Goal: Task Accomplishment & Management: Use online tool/utility

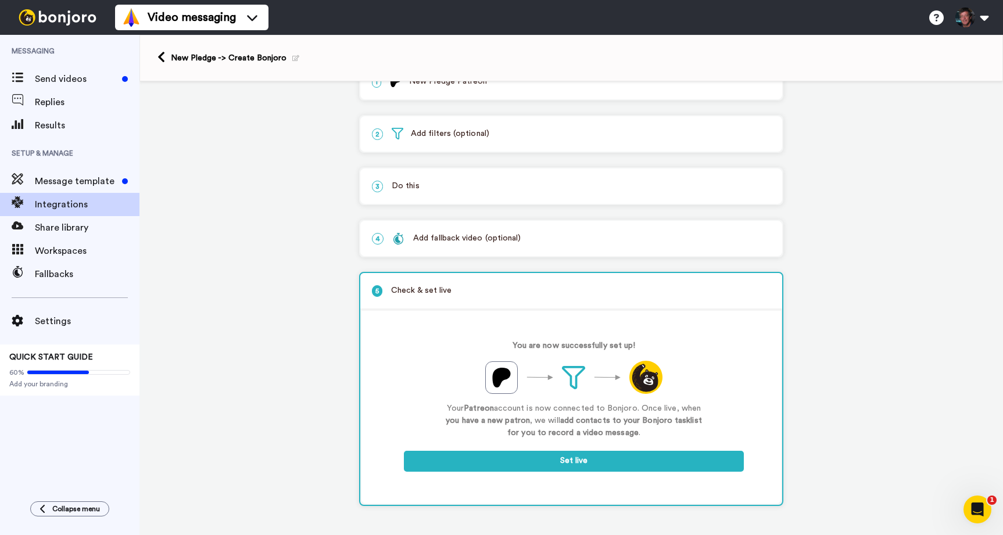
click at [448, 134] on p "2 Add filters (optional)" at bounding box center [571, 134] width 399 height 12
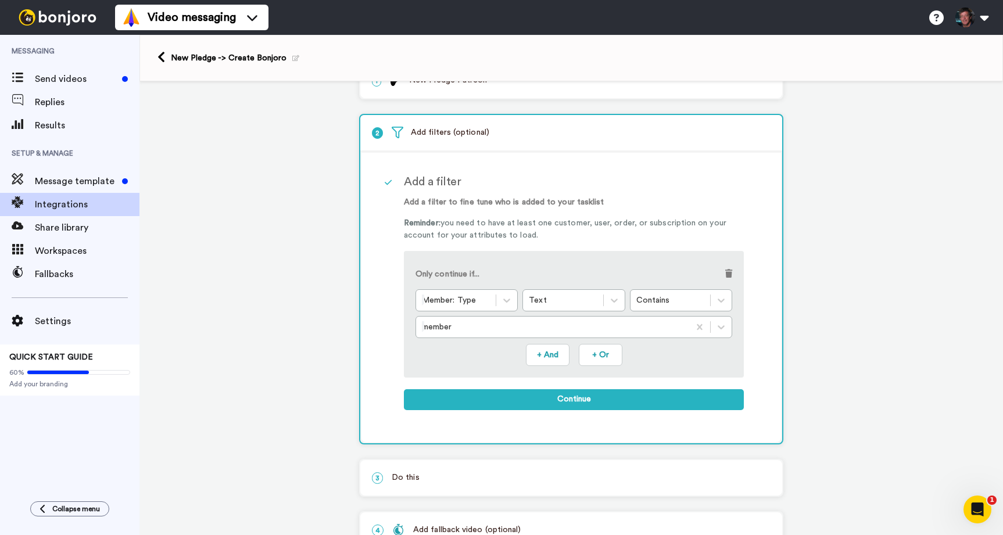
click at [729, 274] on span at bounding box center [728, 274] width 7 height 8
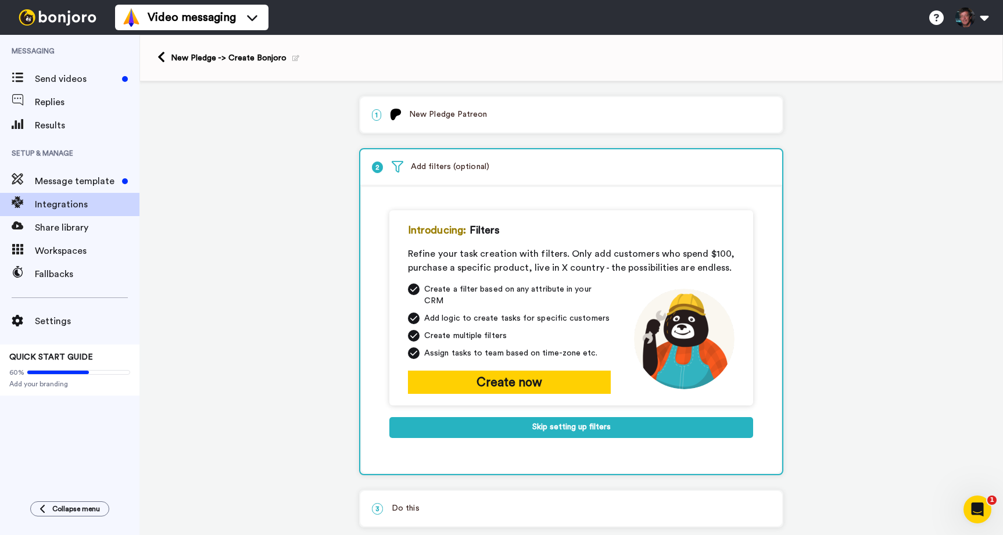
click at [431, 110] on p "1 New Pledge Patreon" at bounding box center [571, 115] width 399 height 12
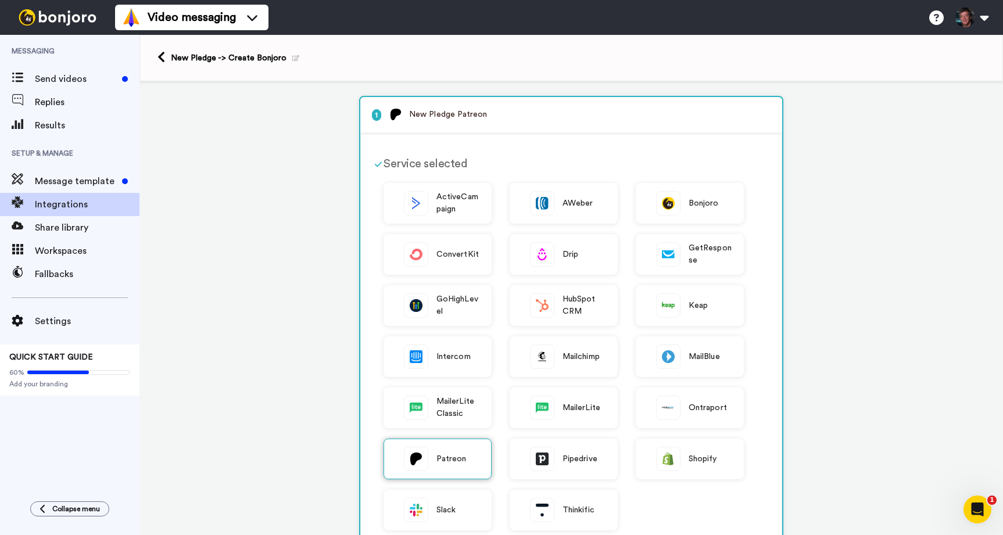
click at [457, 463] on span "Patreon" at bounding box center [452, 459] width 30 height 12
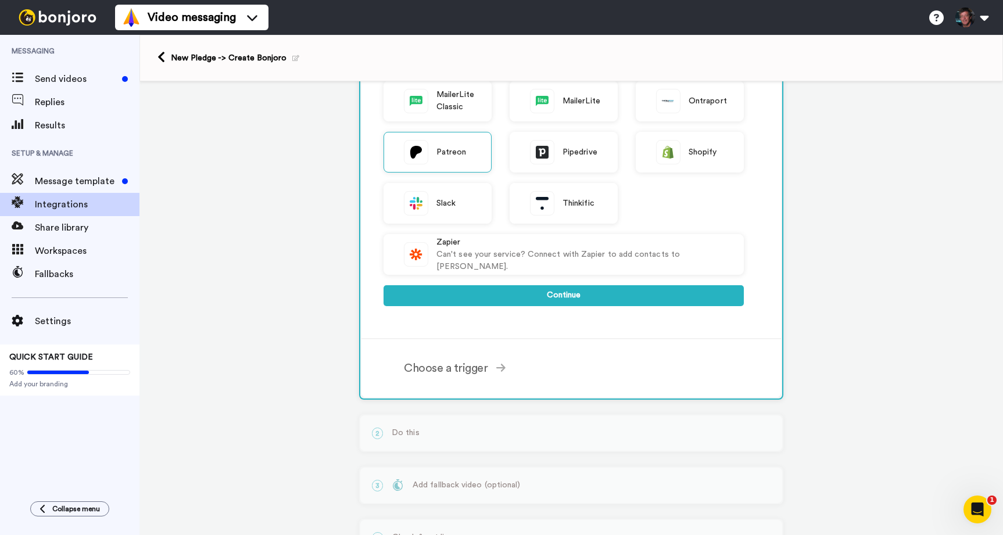
scroll to position [310, 0]
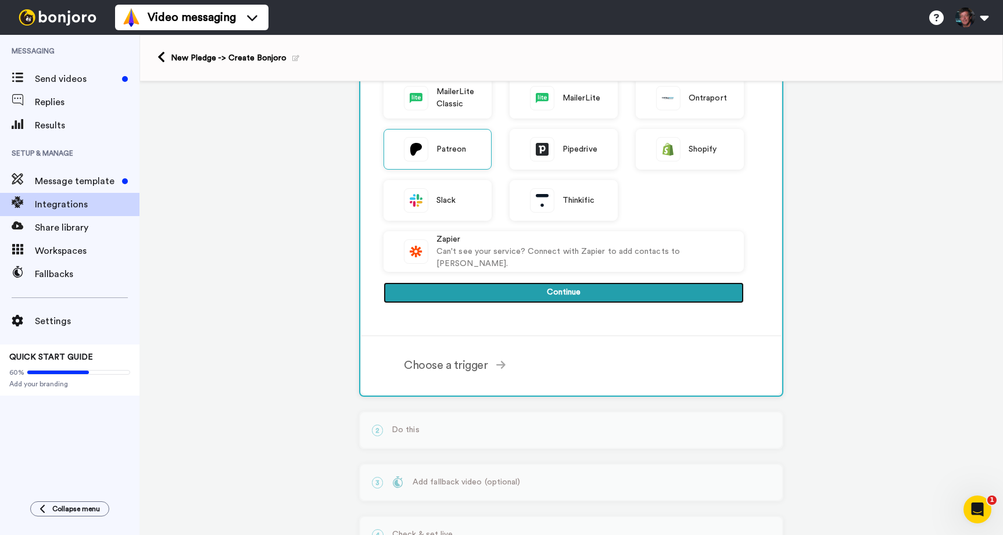
click at [564, 292] on button "Continue" at bounding box center [564, 293] width 360 height 21
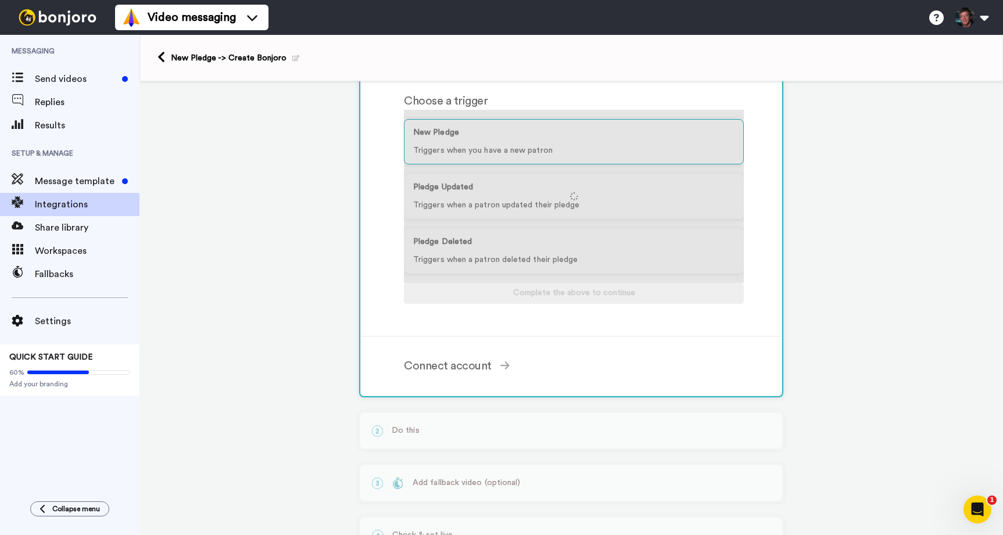
scroll to position [115, 0]
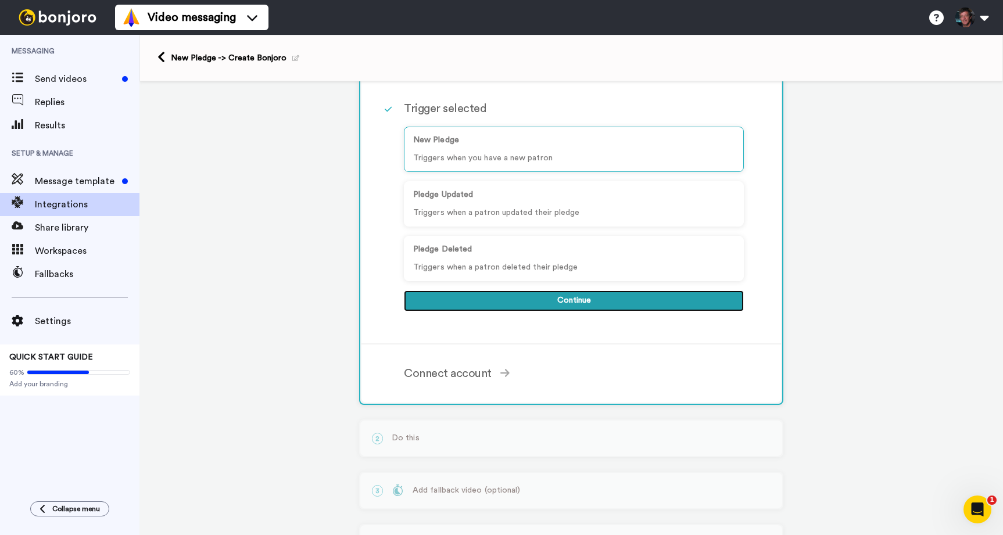
click at [562, 296] on button "Continue" at bounding box center [574, 301] width 340 height 21
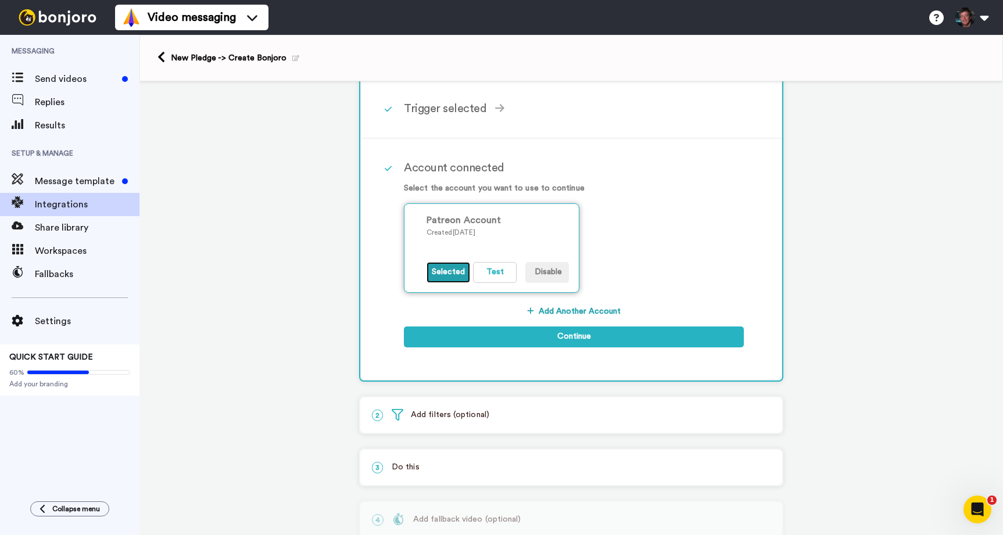
click at [445, 272] on button "Selected" at bounding box center [449, 272] width 44 height 21
click at [591, 309] on button "Add Another Account" at bounding box center [574, 311] width 340 height 21
click at [448, 273] on button "Selected" at bounding box center [449, 272] width 44 height 21
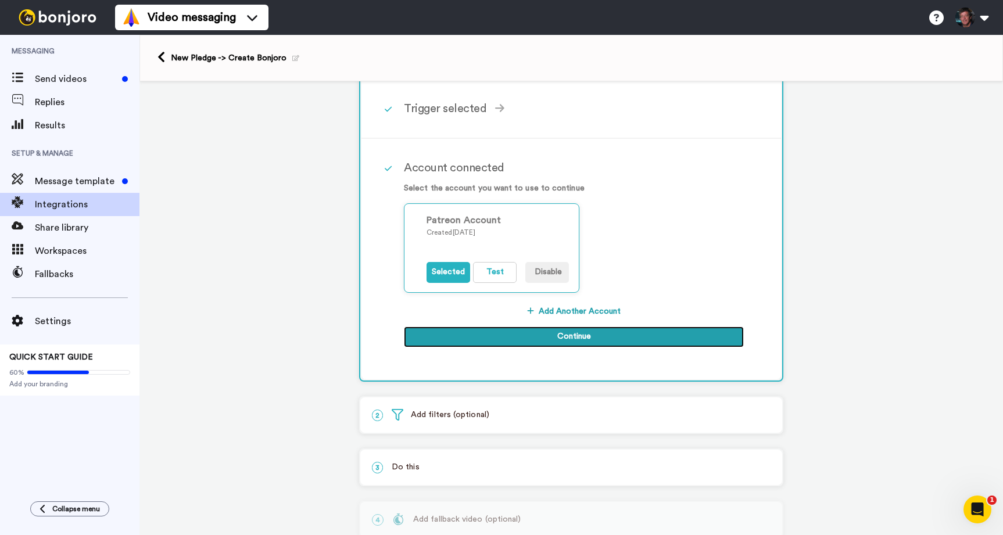
click at [581, 337] on button "Continue" at bounding box center [574, 337] width 340 height 21
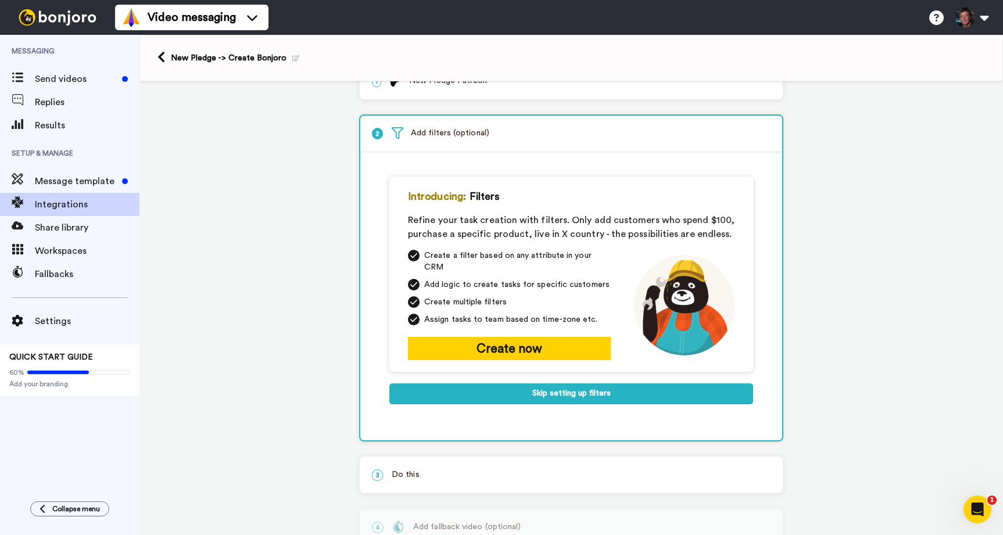
scroll to position [0, 0]
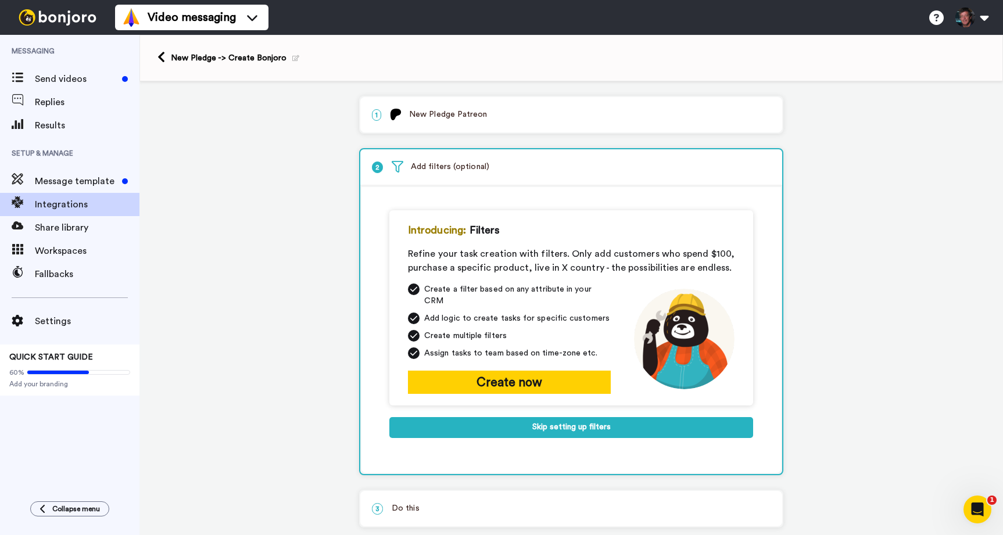
click at [491, 108] on div "1 New Pledge Patreon" at bounding box center [571, 114] width 422 height 35
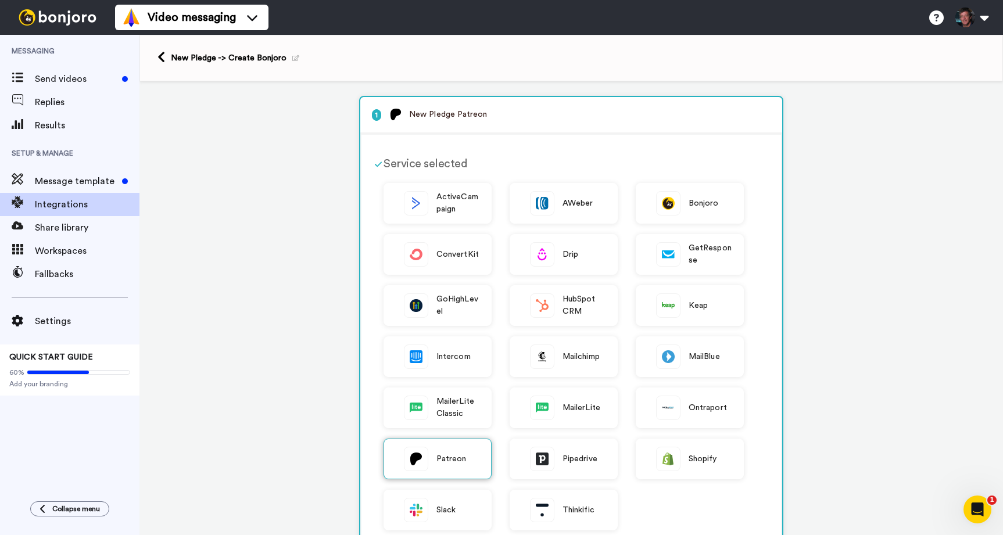
click at [439, 457] on span "Patreon" at bounding box center [452, 459] width 30 height 12
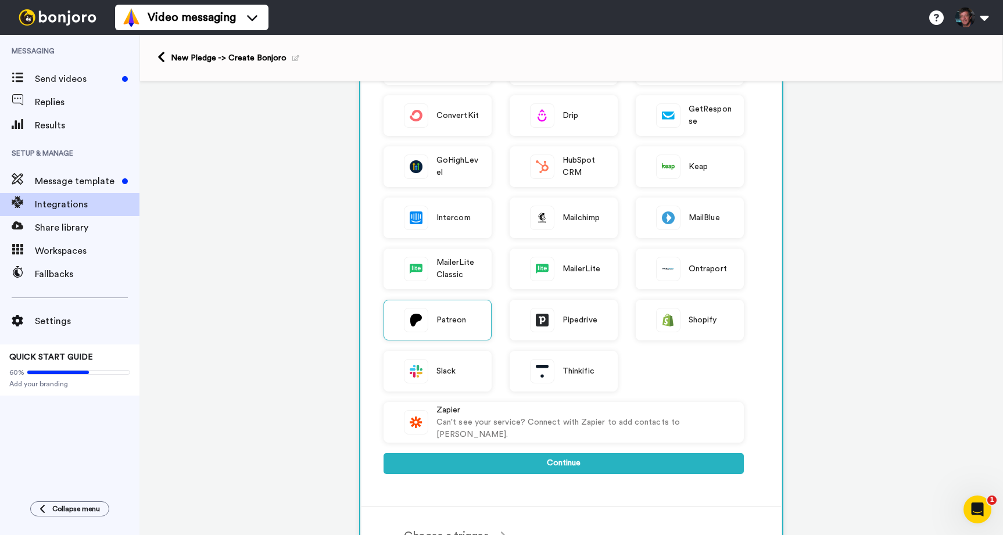
scroll to position [359, 0]
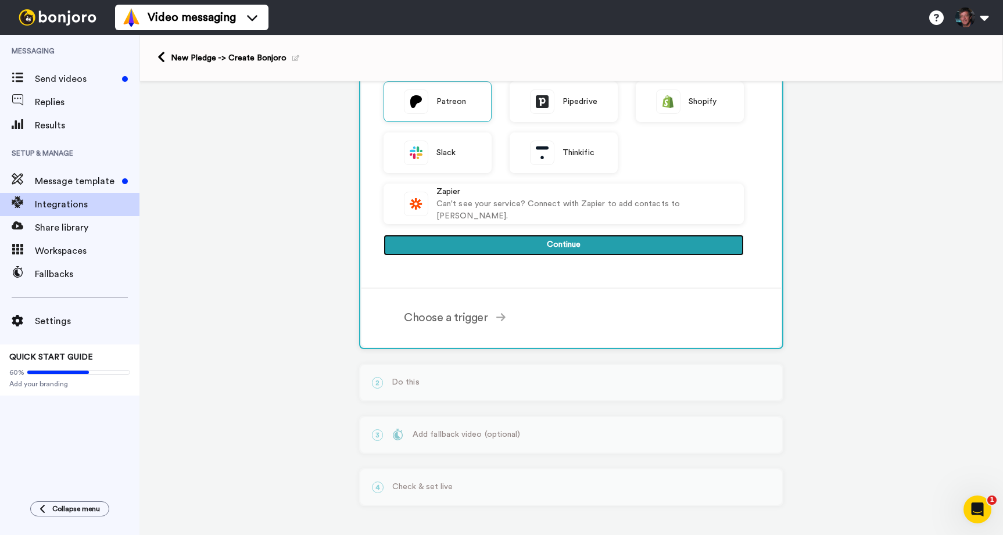
click at [556, 246] on button "Continue" at bounding box center [564, 245] width 360 height 21
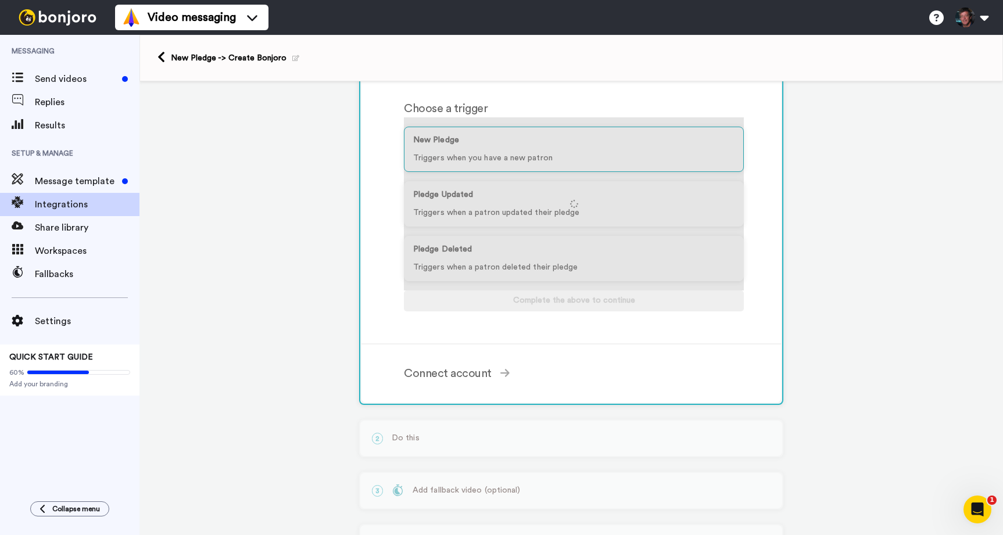
scroll to position [115, 0]
click at [319, 237] on div "1 New Pledge Patreon Service selected ActiveCampaign AWeber Bonjoro ConvertKit …" at bounding box center [572, 279] width 864 height 624
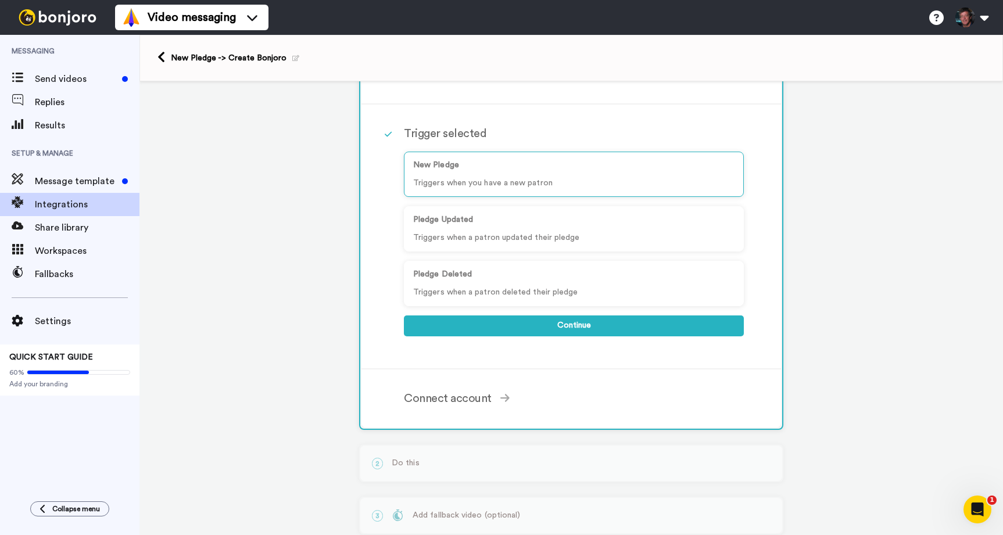
scroll to position [0, 0]
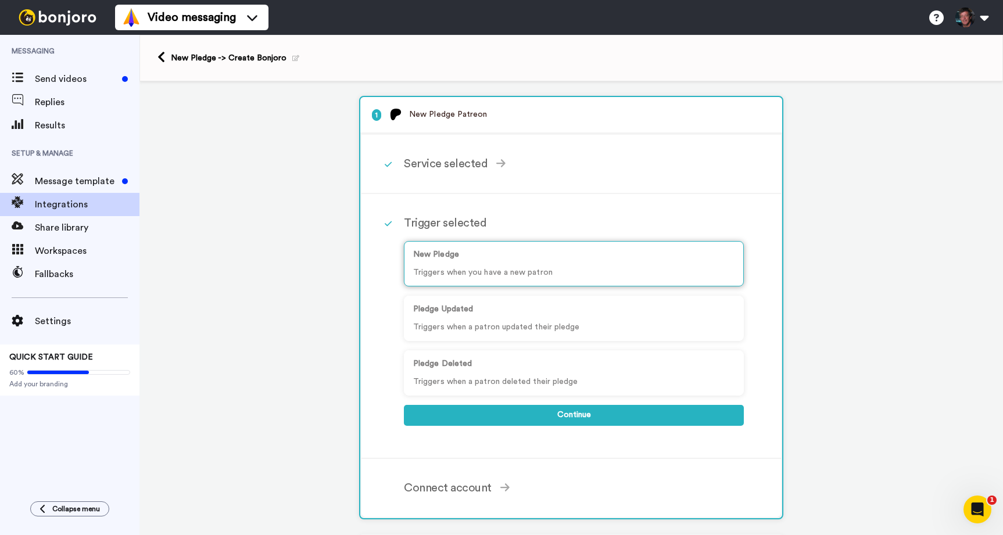
click at [499, 253] on p "New Pledge" at bounding box center [573, 255] width 321 height 12
click at [452, 259] on p "New Pledge" at bounding box center [573, 255] width 321 height 12
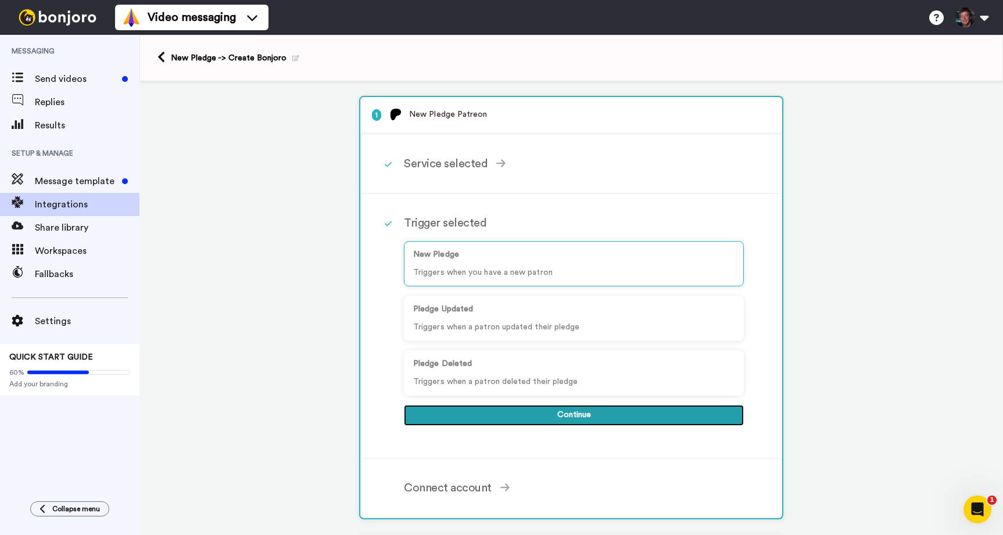
click at [553, 416] on button "Continue" at bounding box center [574, 415] width 340 height 21
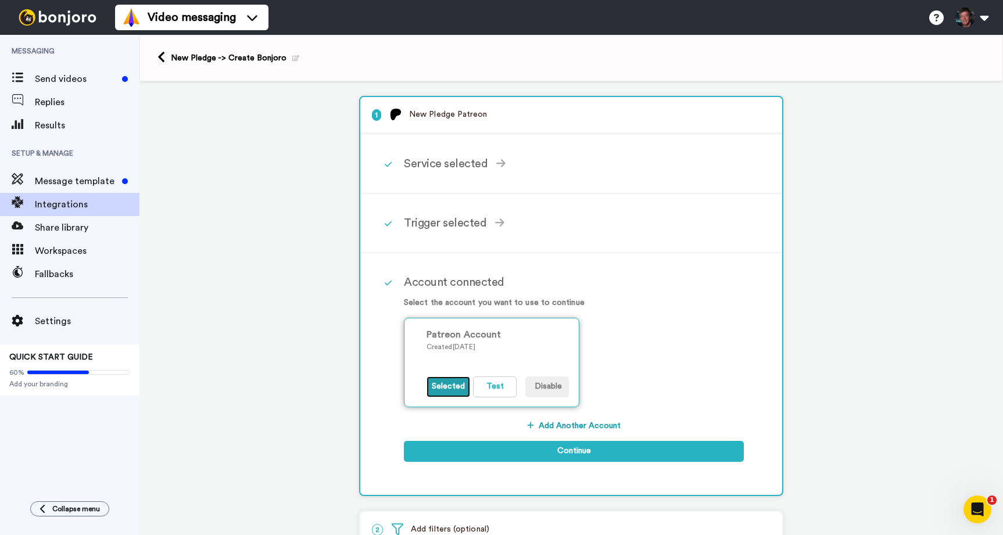
click at [444, 384] on button "Selected" at bounding box center [449, 387] width 44 height 21
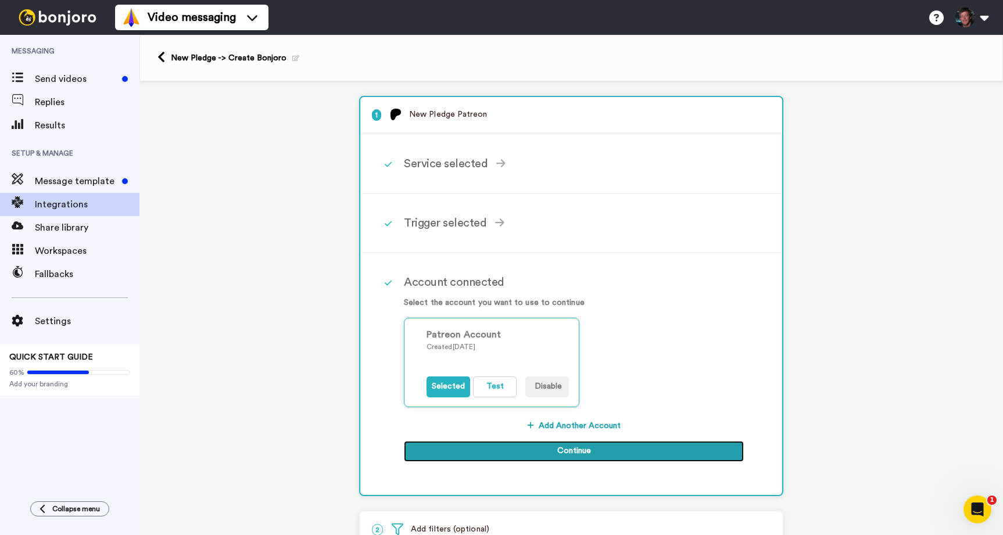
click at [563, 451] on button "Continue" at bounding box center [574, 451] width 340 height 21
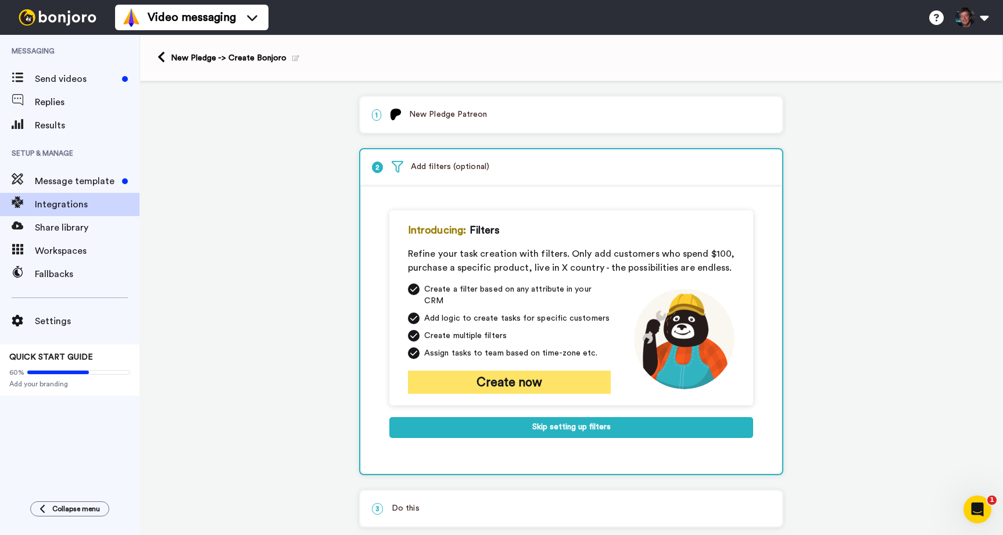
click at [475, 371] on button "Create now" at bounding box center [509, 382] width 203 height 23
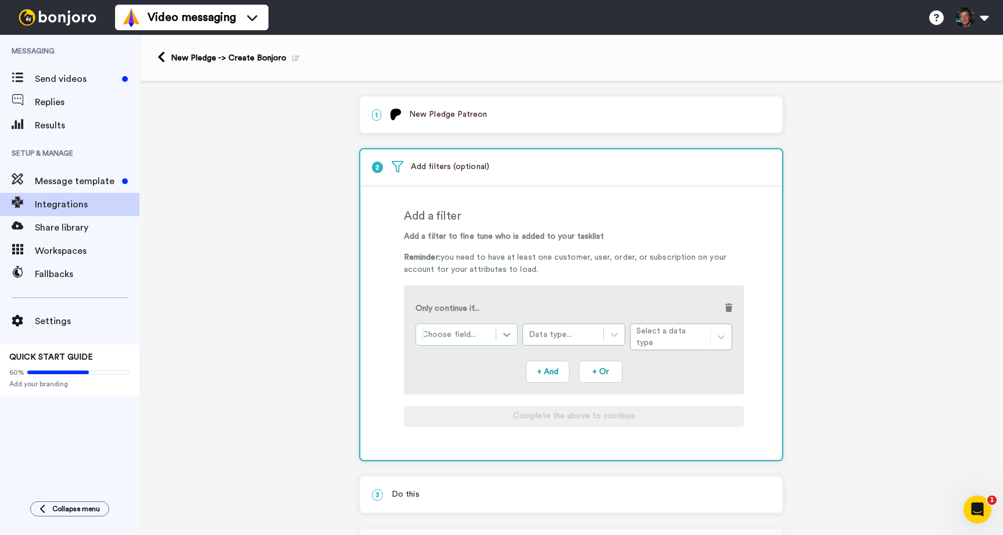
click at [507, 334] on icon at bounding box center [507, 335] width 12 height 12
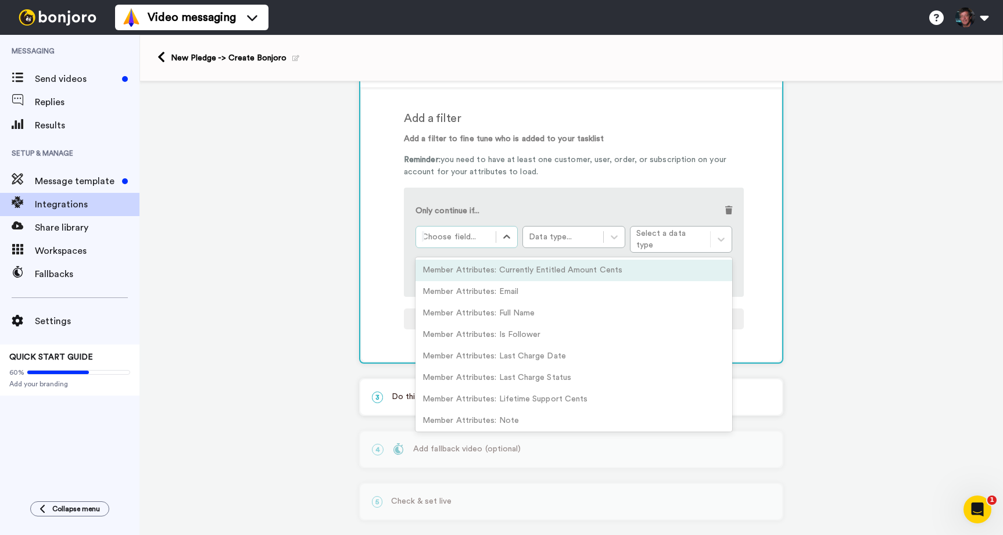
scroll to position [109, 0]
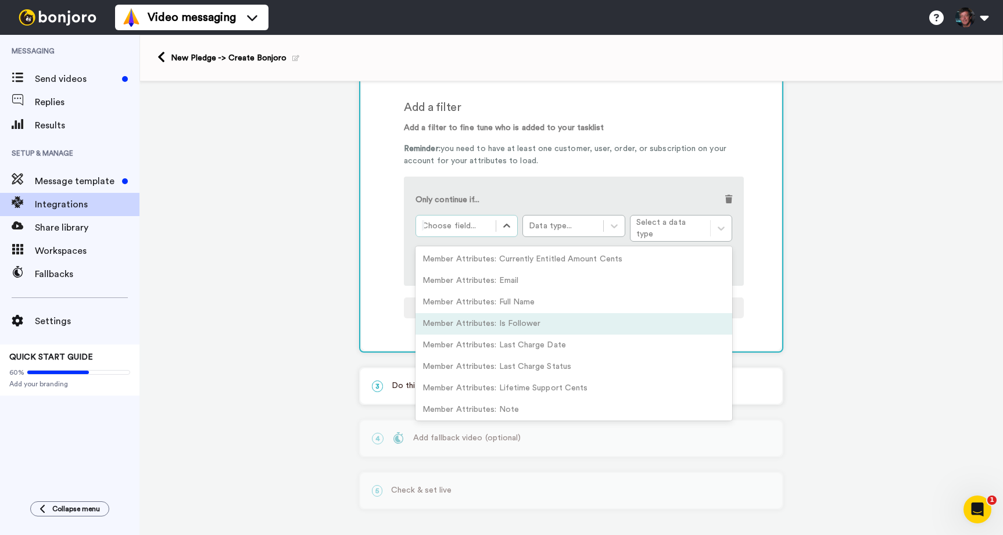
click at [474, 319] on div "Member Attributes: Is Follower" at bounding box center [574, 324] width 317 height 22
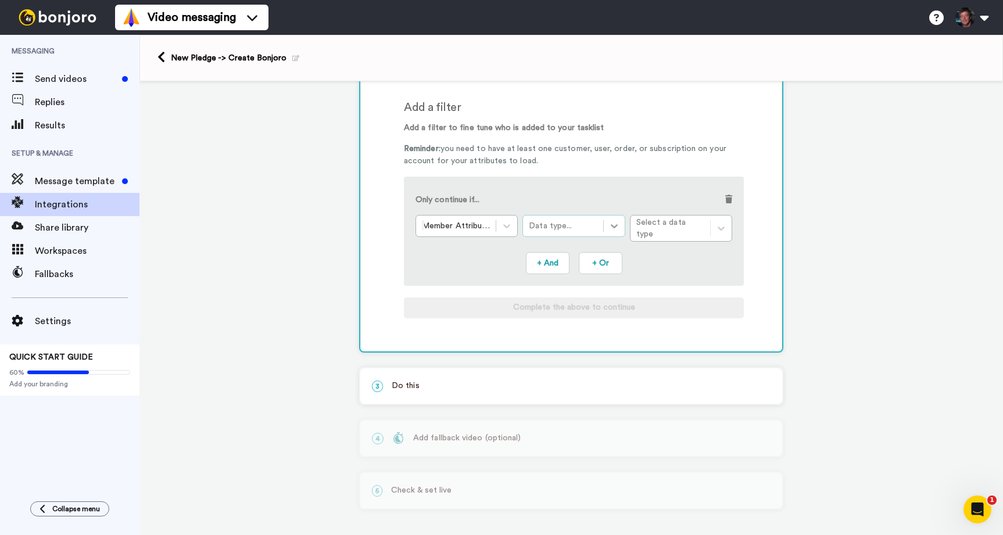
click at [614, 227] on icon at bounding box center [615, 226] width 12 height 12
click at [555, 274] on div "Number" at bounding box center [574, 281] width 102 height 22
click at [718, 229] on icon at bounding box center [722, 227] width 12 height 12
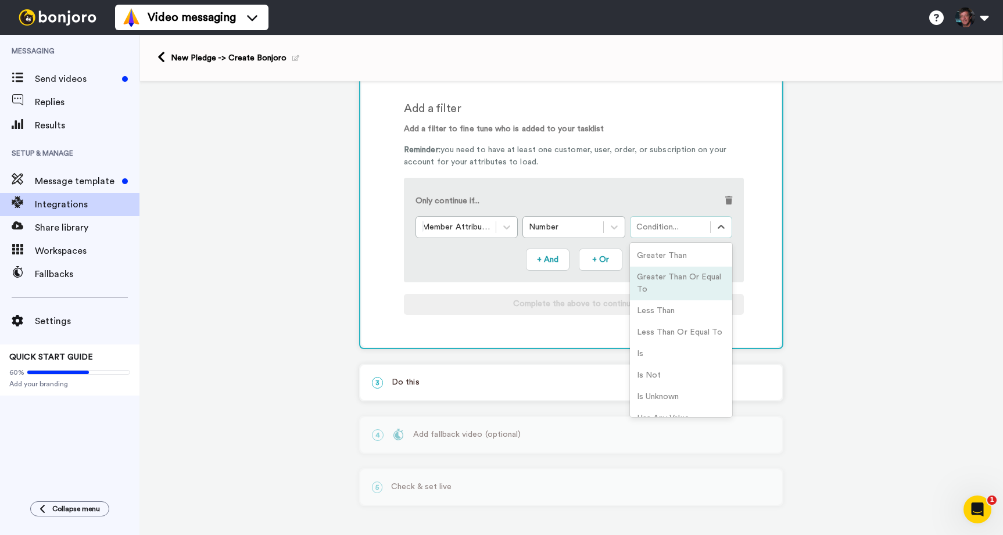
click at [643, 276] on div "Greater Than Or Equal To" at bounding box center [681, 284] width 102 height 34
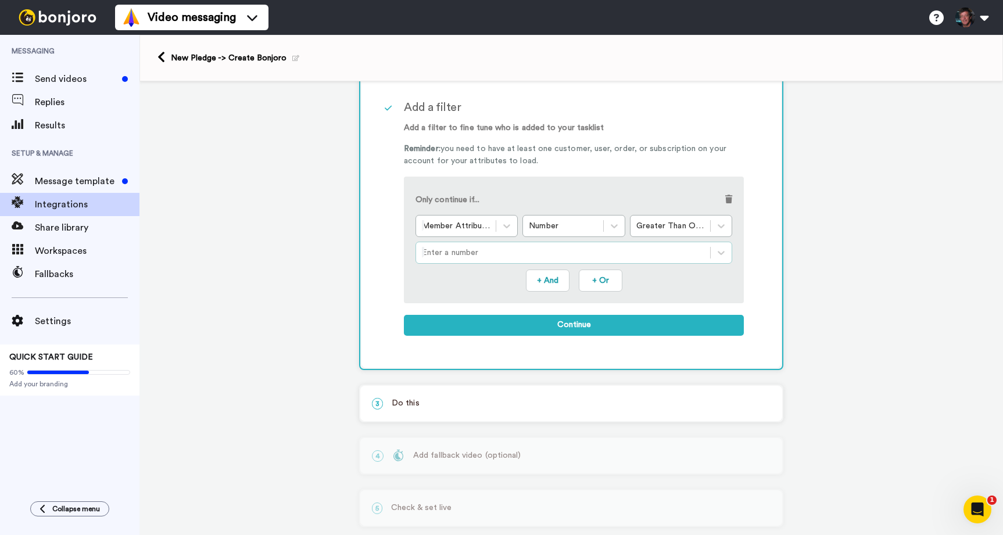
click at [618, 252] on div at bounding box center [563, 253] width 283 height 14
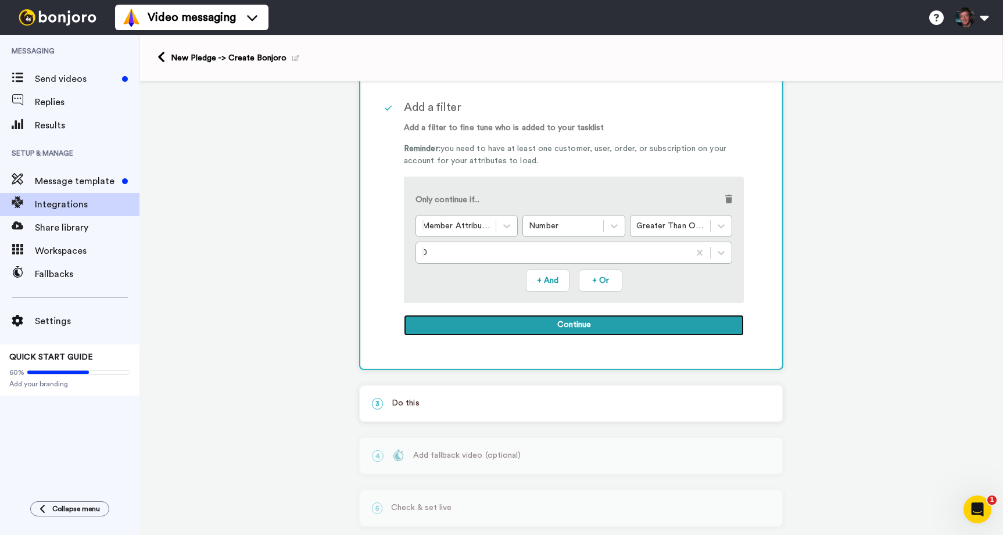
click at [567, 323] on button "Continue" at bounding box center [574, 325] width 340 height 21
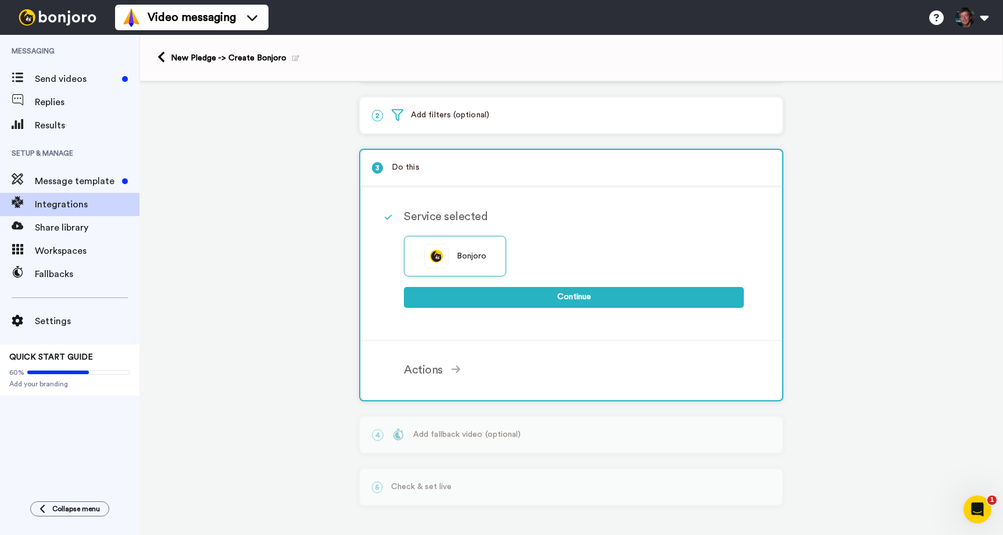
scroll to position [53, 0]
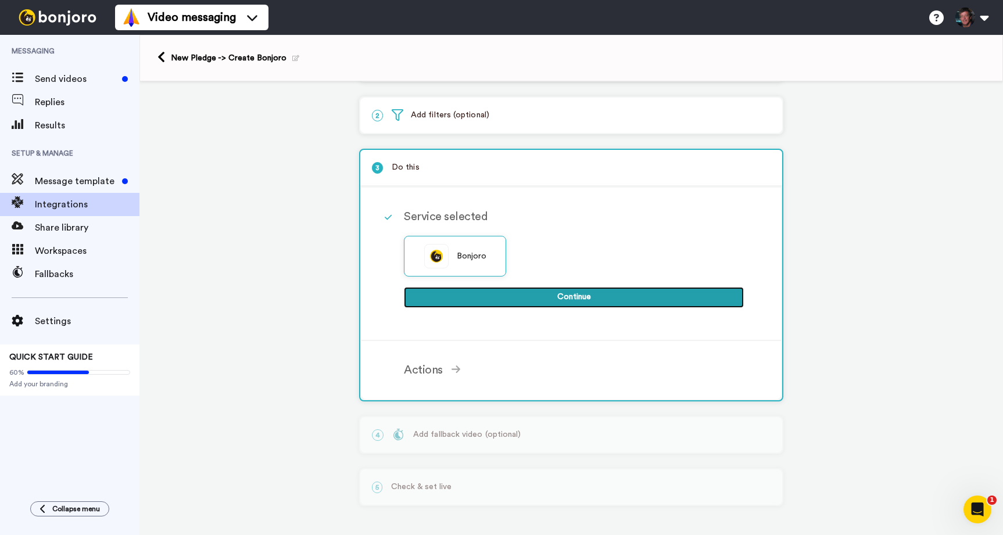
click at [565, 294] on button "Continue" at bounding box center [574, 297] width 340 height 21
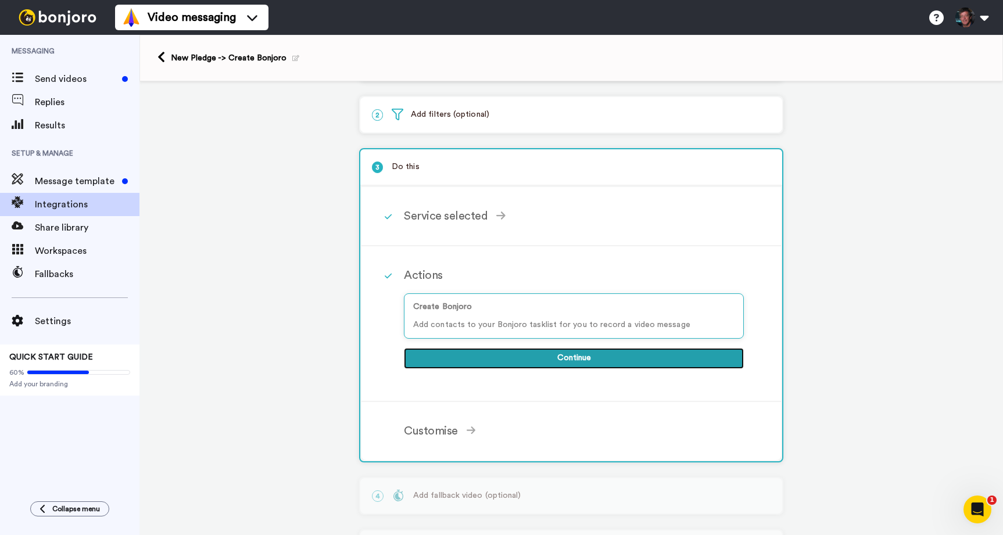
click at [577, 359] on button "Continue" at bounding box center [574, 358] width 340 height 21
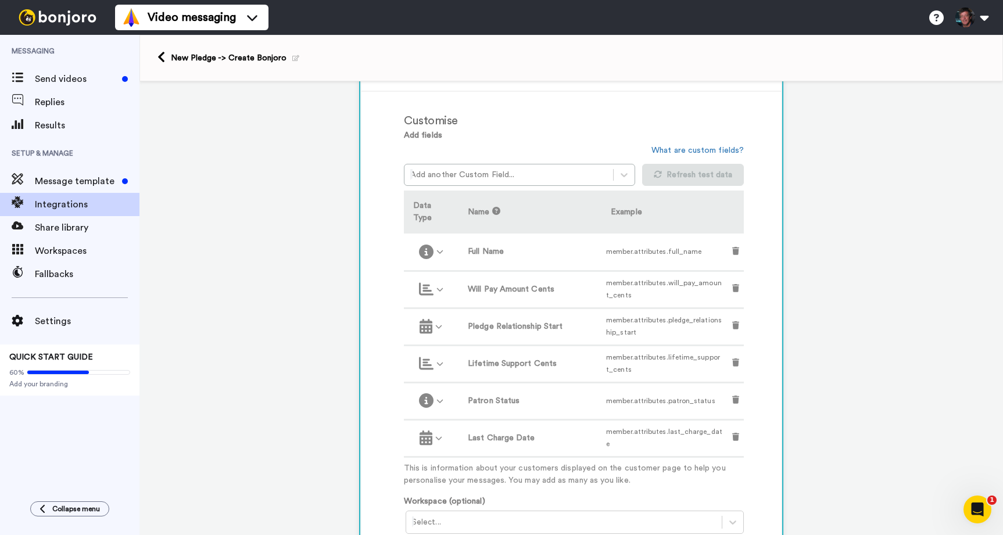
scroll to position [265, 0]
click at [824, 254] on div "1 New Pledge Patreon Service selected ActiveCampaign AWeber Bonjoro ConvertKit …" at bounding box center [572, 379] width 864 height 1127
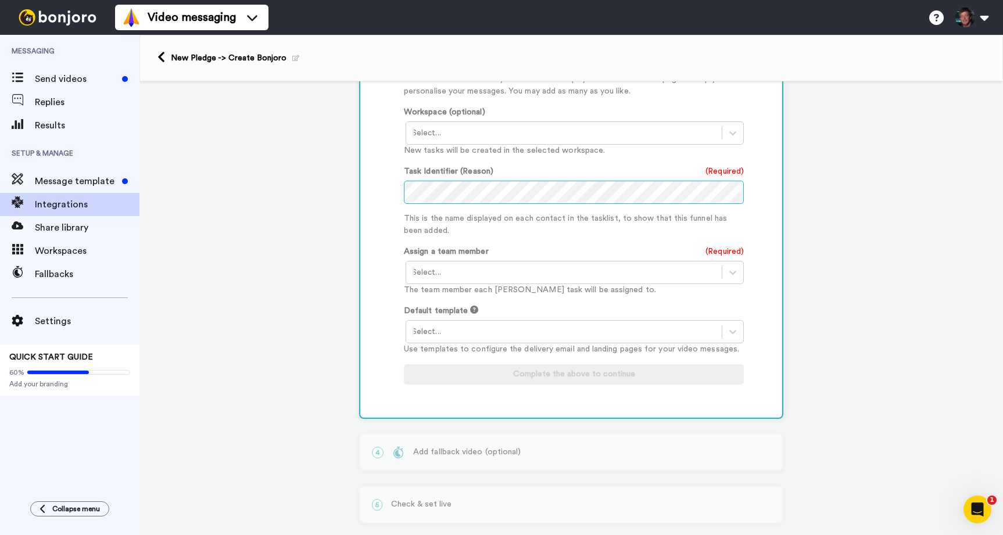
scroll to position [685, 0]
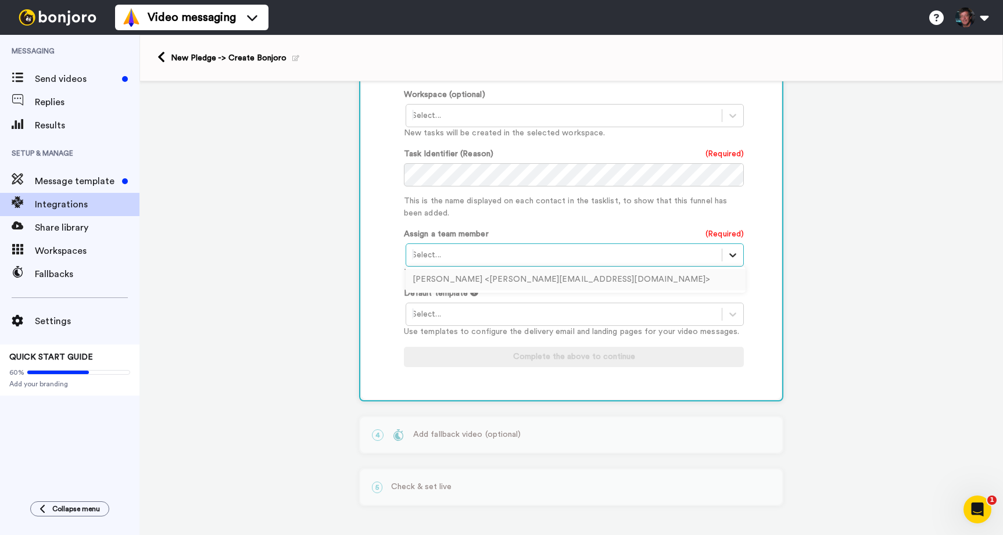
click at [732, 256] on icon at bounding box center [733, 255] width 12 height 12
click at [475, 283] on div "Kyle Justice <kyle@awesomesciencemedia.com>" at bounding box center [576, 280] width 340 height 22
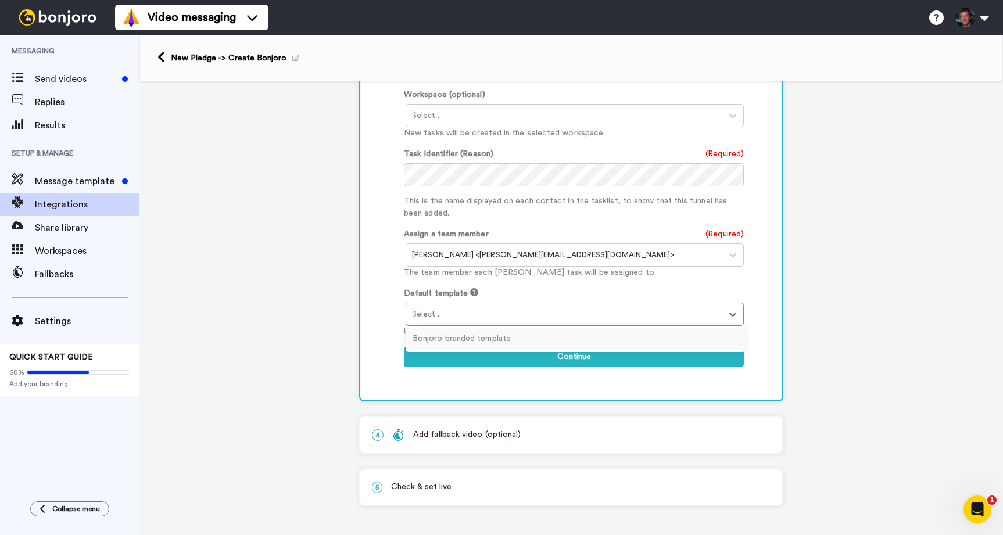
click at [453, 314] on div at bounding box center [564, 315] width 304 height 14
click at [385, 309] on div "Customised Add fields Add another Custom Field... What are custom fields? Refre…" at bounding box center [572, 36] width 420 height 725
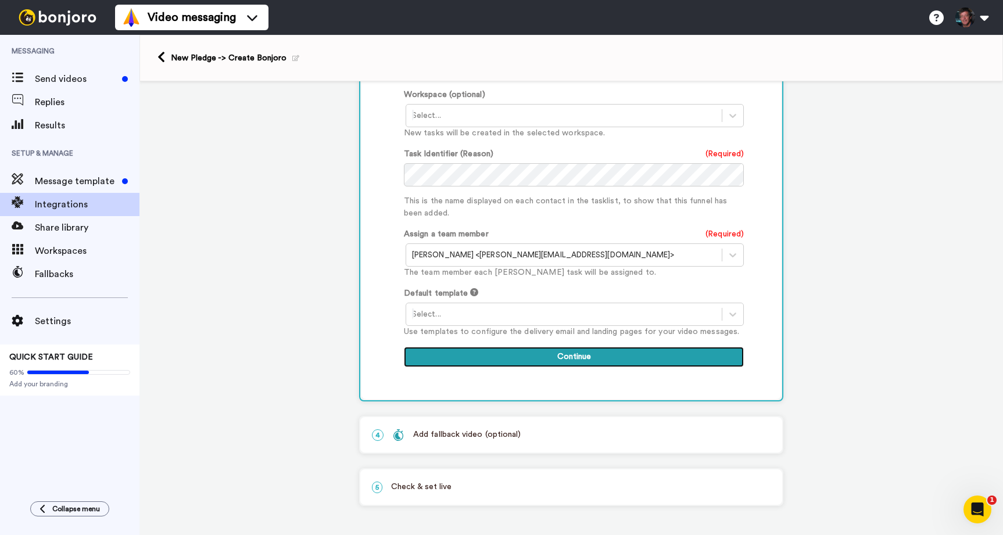
click at [553, 356] on button "Continue" at bounding box center [574, 357] width 340 height 21
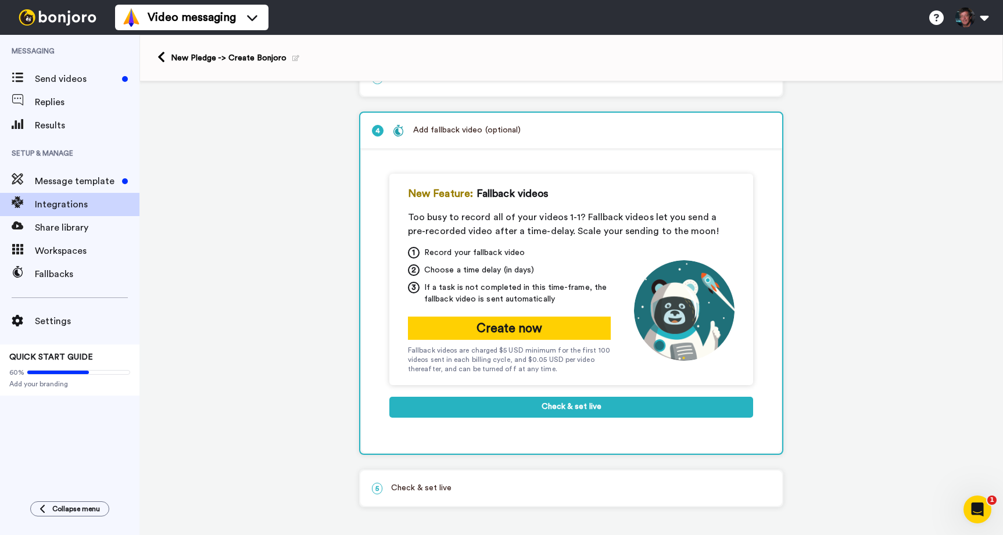
scroll to position [144, 0]
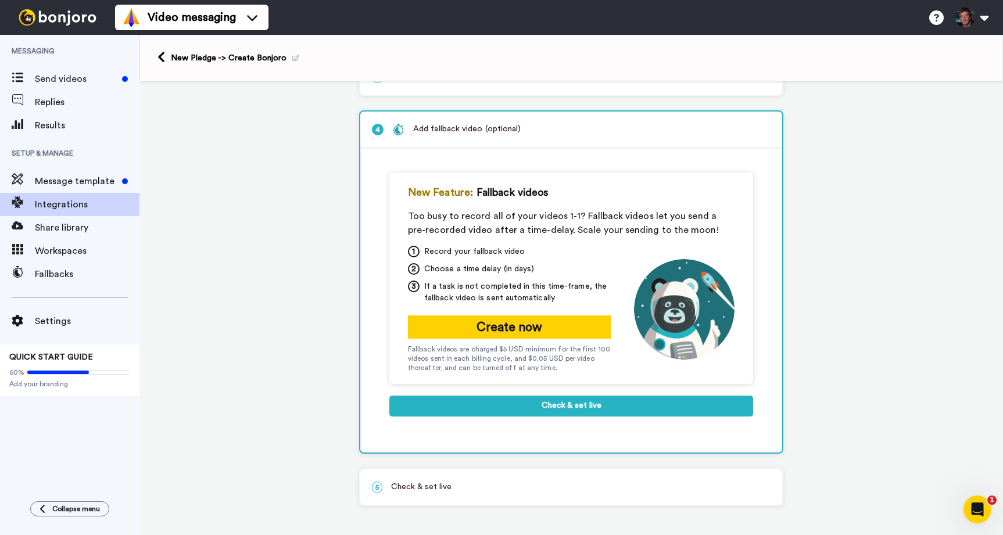
click at [455, 489] on p "5 Check & set live" at bounding box center [571, 487] width 399 height 12
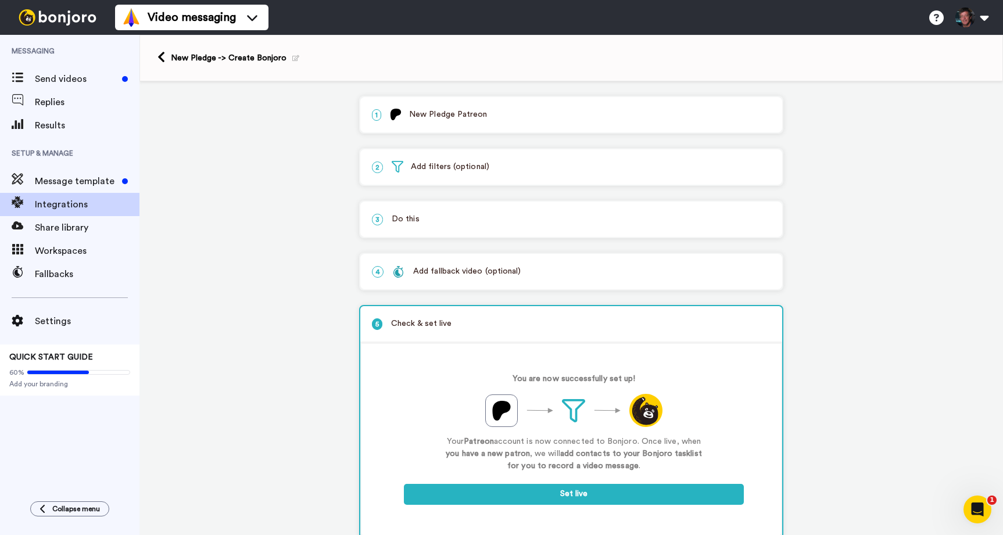
scroll to position [34, 0]
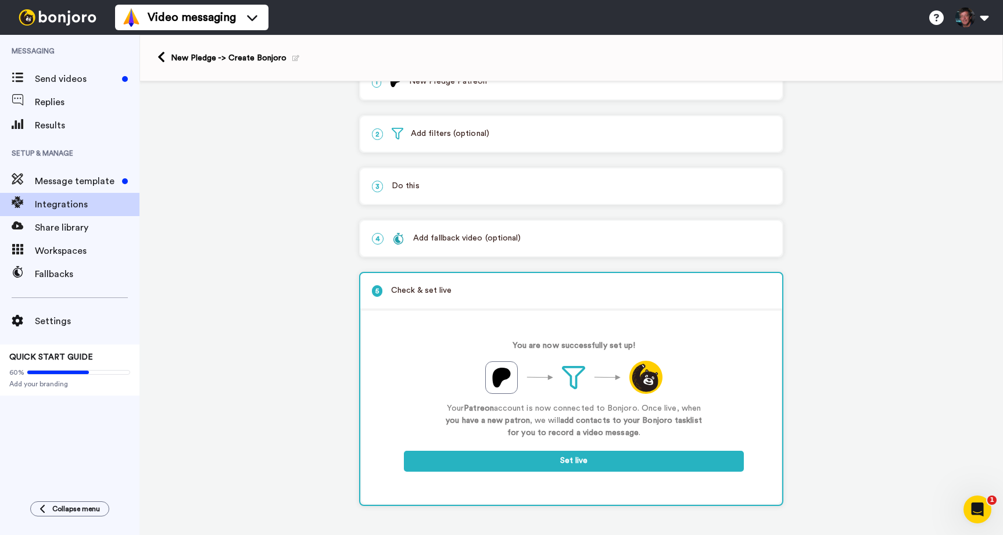
click at [981, 509] on icon "Open Intercom Messenger" at bounding box center [977, 510] width 19 height 19
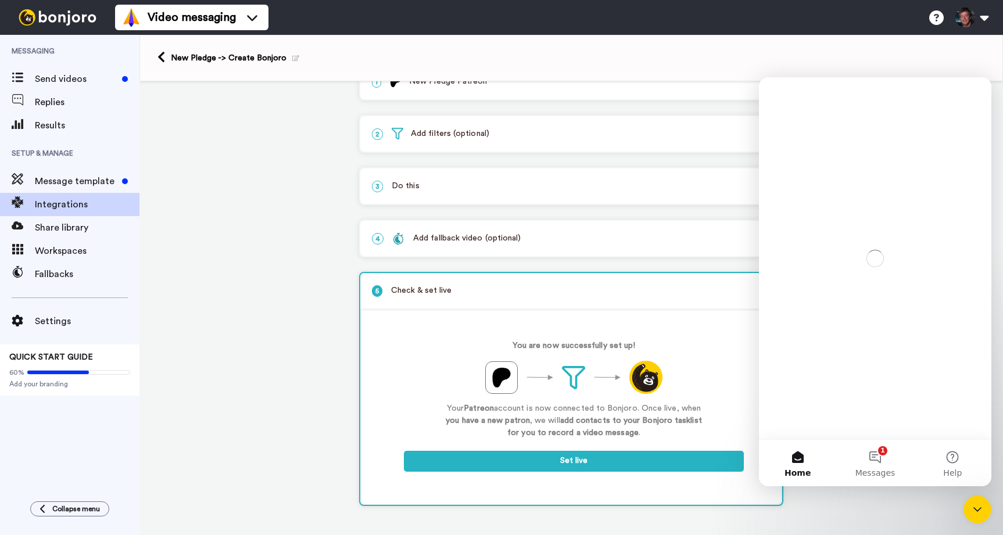
scroll to position [0, 0]
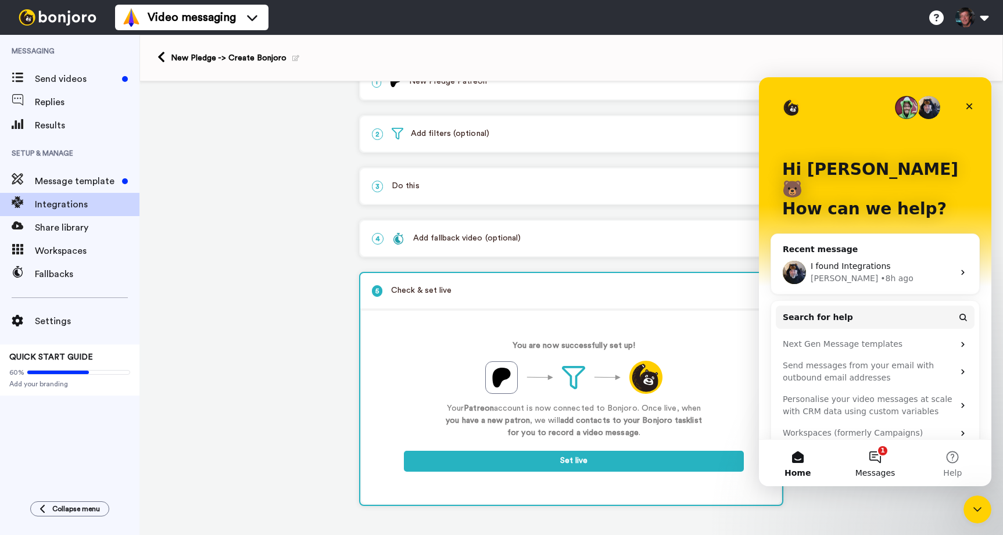
click at [875, 457] on button "1 Messages" at bounding box center [874, 463] width 77 height 47
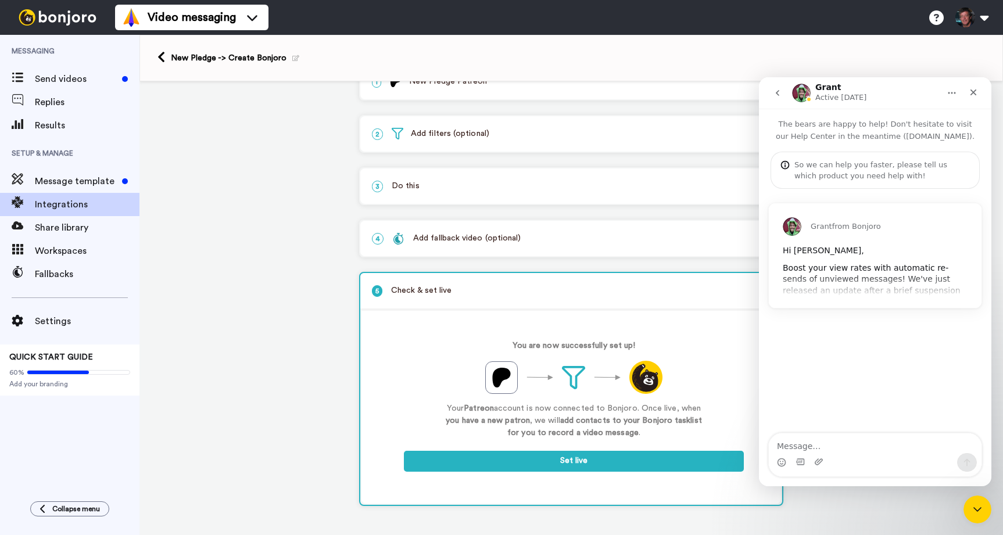
click at [881, 276] on div "Grant from Bonjoro Hi Kyle, Boost your view rates with automatic re-sends of un…" at bounding box center [875, 255] width 213 height 105
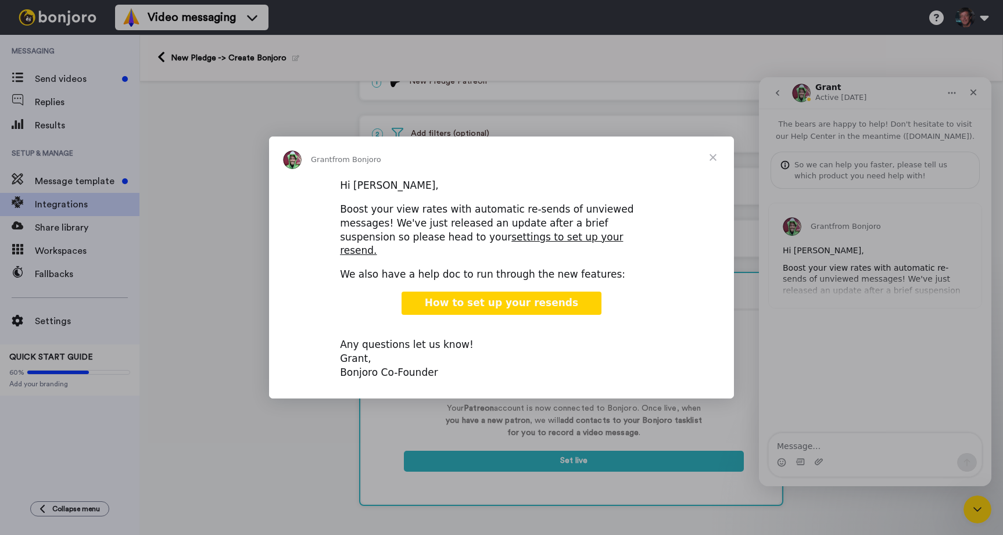
click at [710, 169] on span "Close" at bounding box center [713, 158] width 42 height 42
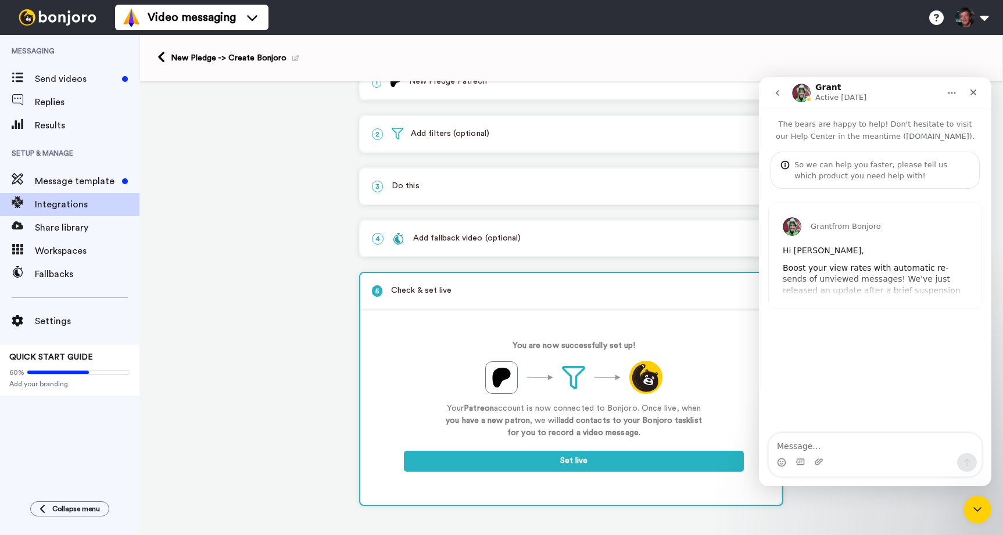
click at [848, 56] on div "New Pledge -> Create Bonjoro" at bounding box center [572, 58] width 864 height 47
click at [975, 89] on icon "Close" at bounding box center [973, 92] width 9 height 9
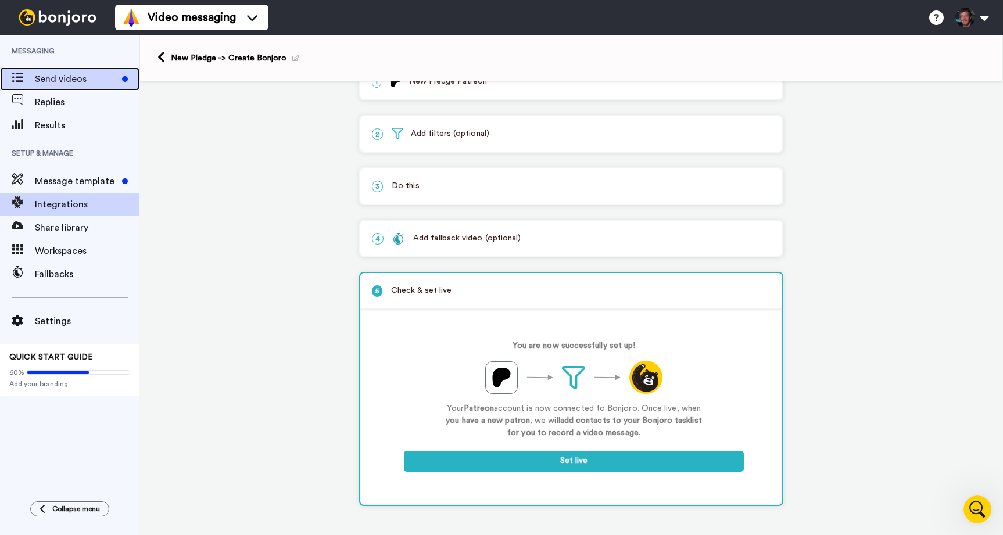
click at [43, 84] on span "Send videos" at bounding box center [76, 79] width 83 height 14
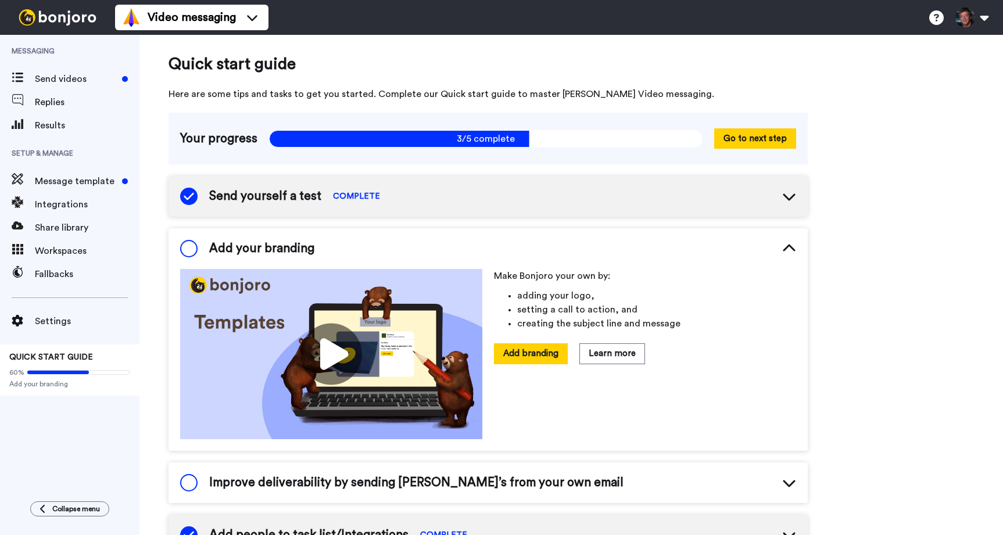
scroll to position [19, 0]
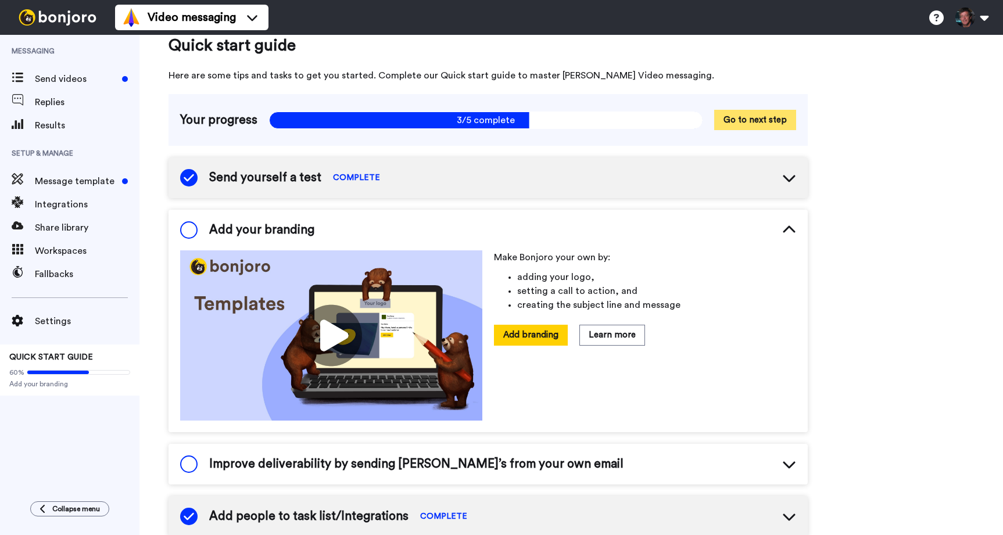
click at [756, 121] on button "Go to next step" at bounding box center [755, 120] width 82 height 20
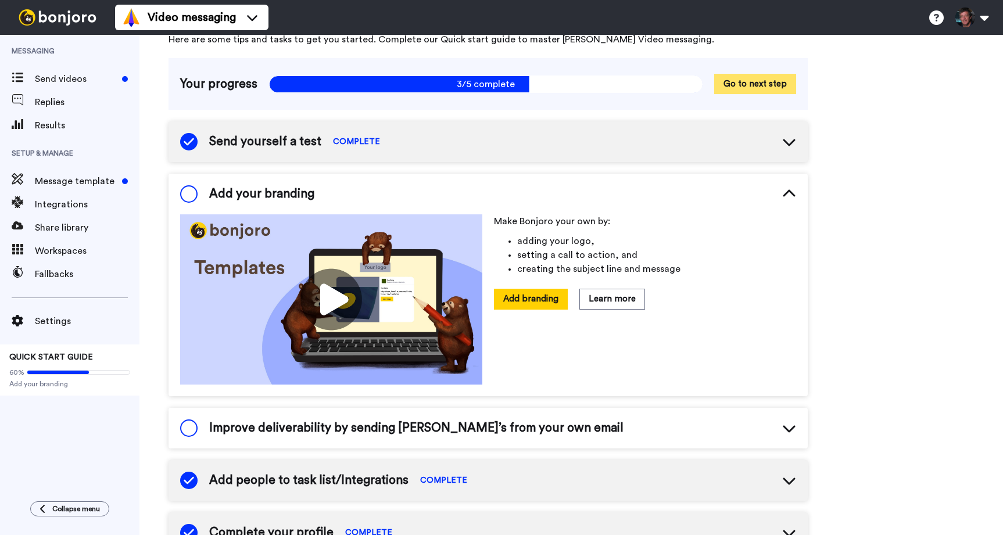
scroll to position [55, 0]
click at [543, 294] on button "Add branding" at bounding box center [531, 299] width 74 height 20
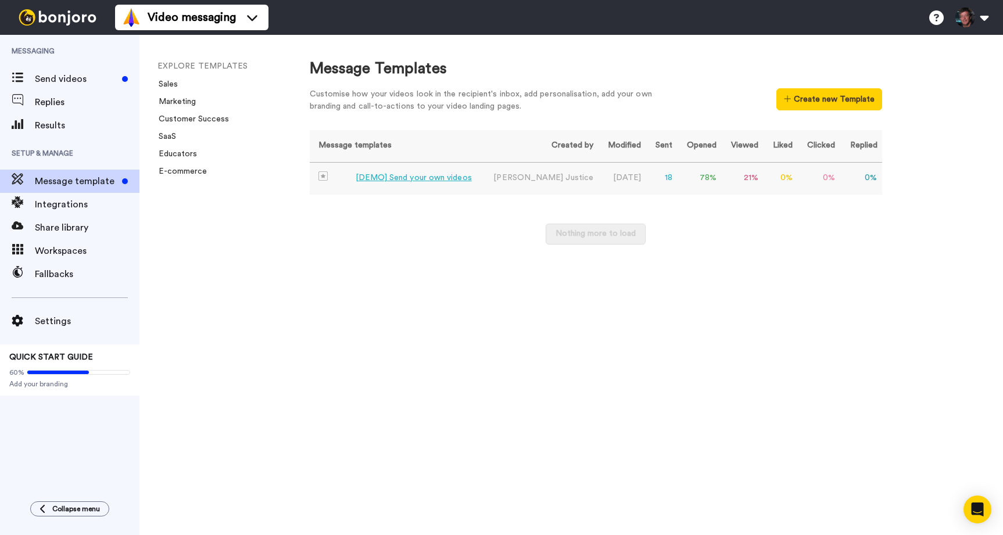
click at [419, 176] on div "[DEMO] Send your own videos" at bounding box center [414, 178] width 116 height 12
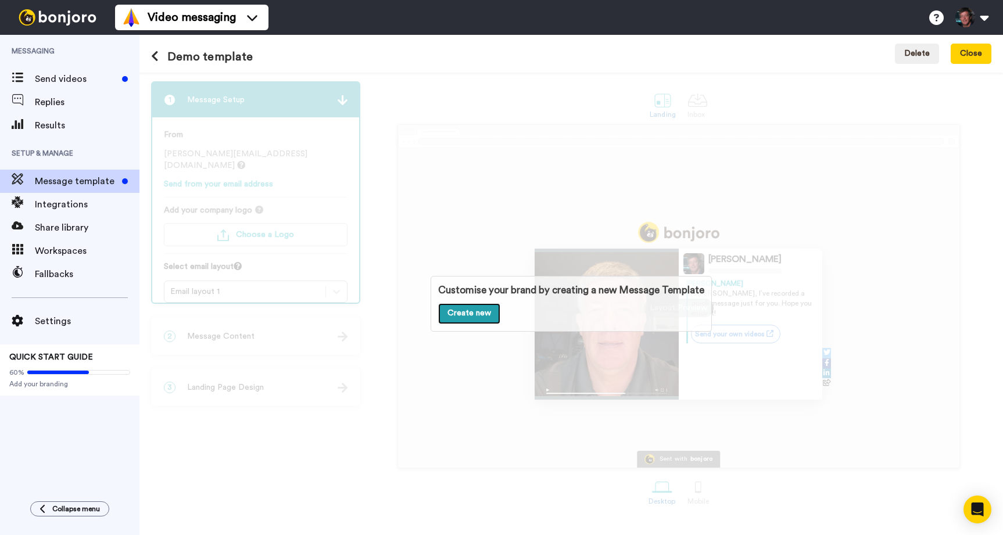
click at [462, 308] on link "Create new" at bounding box center [469, 313] width 62 height 21
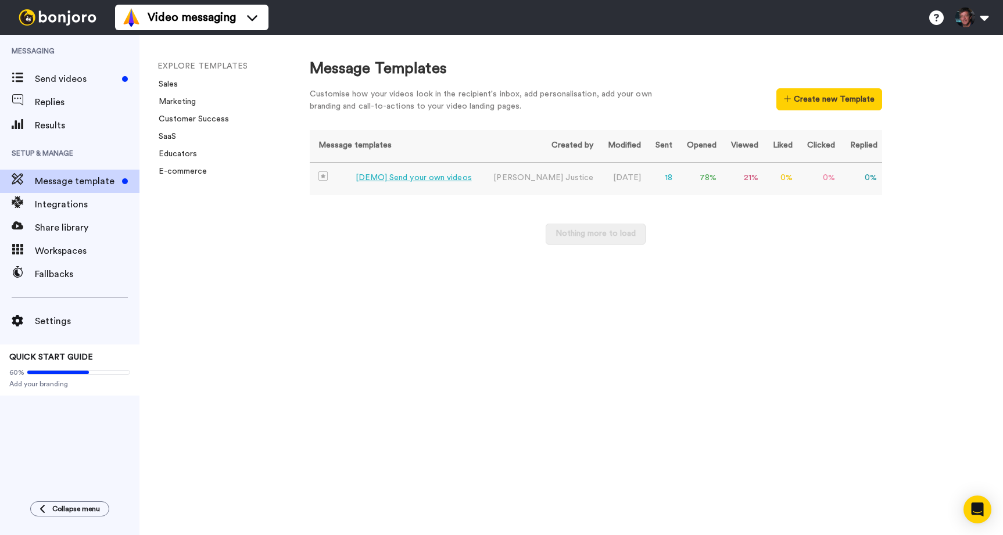
click at [427, 179] on div "[DEMO] Send your own videos" at bounding box center [414, 178] width 116 height 12
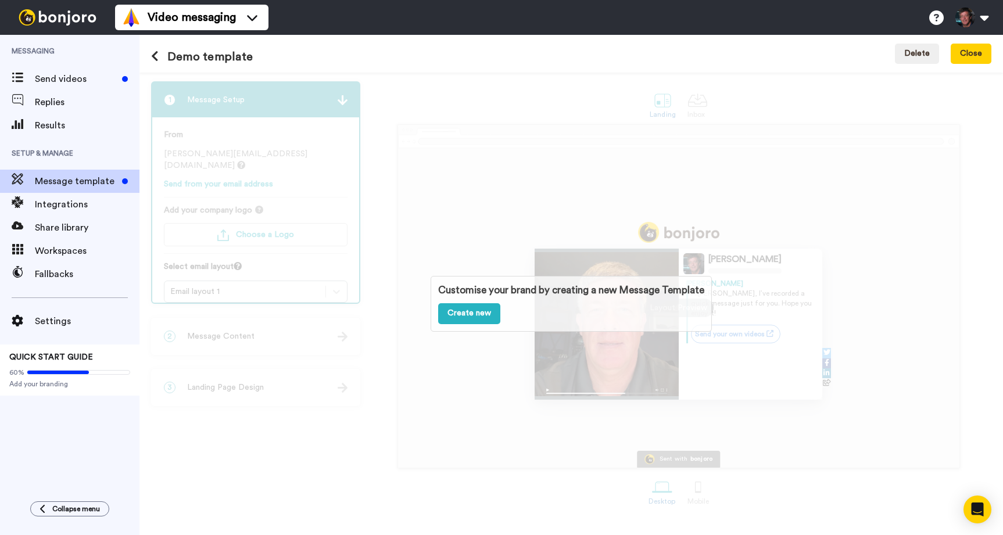
click at [319, 98] on div "Customise your brand by creating a new Message Template Create new" at bounding box center [572, 304] width 864 height 463
click at [471, 308] on link "Create new" at bounding box center [469, 313] width 62 height 21
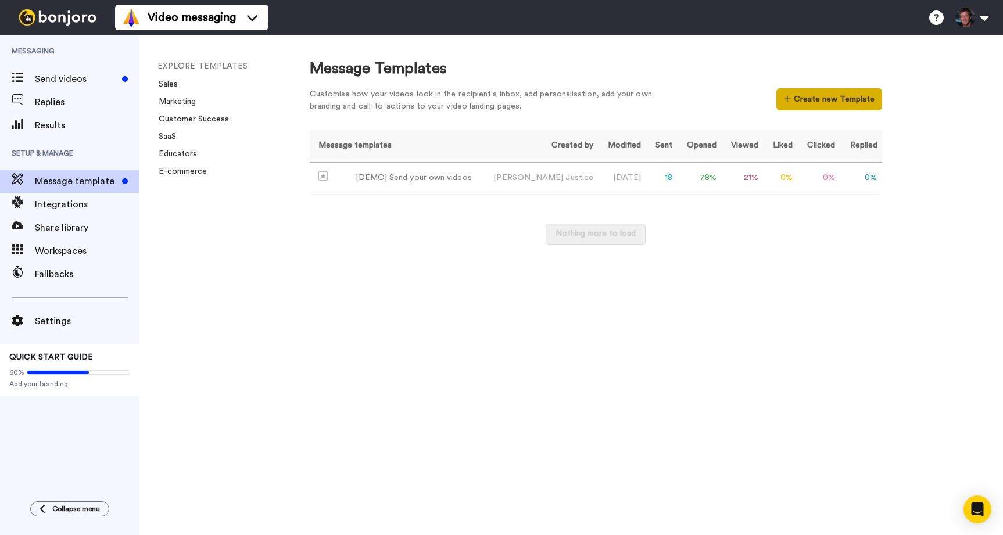
click at [811, 99] on button "Create new Template" at bounding box center [829, 99] width 105 height 22
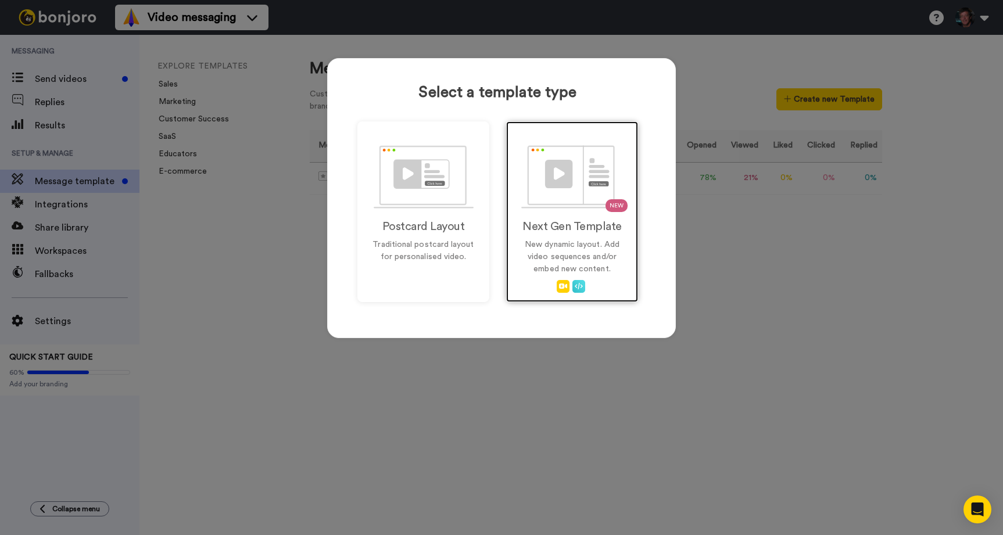
click at [569, 174] on img at bounding box center [572, 176] width 102 height 63
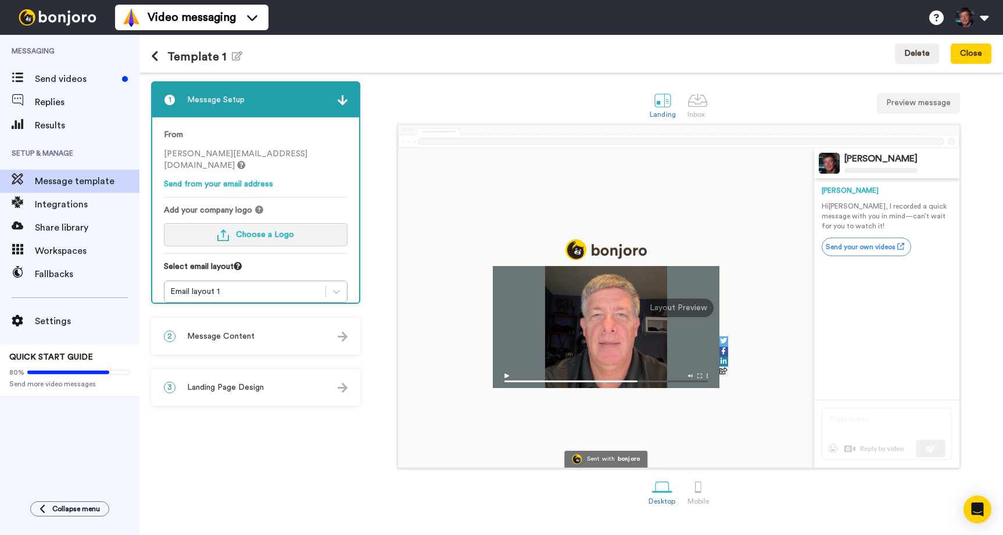
click at [276, 223] on button "Choose a Logo" at bounding box center [256, 234] width 184 height 23
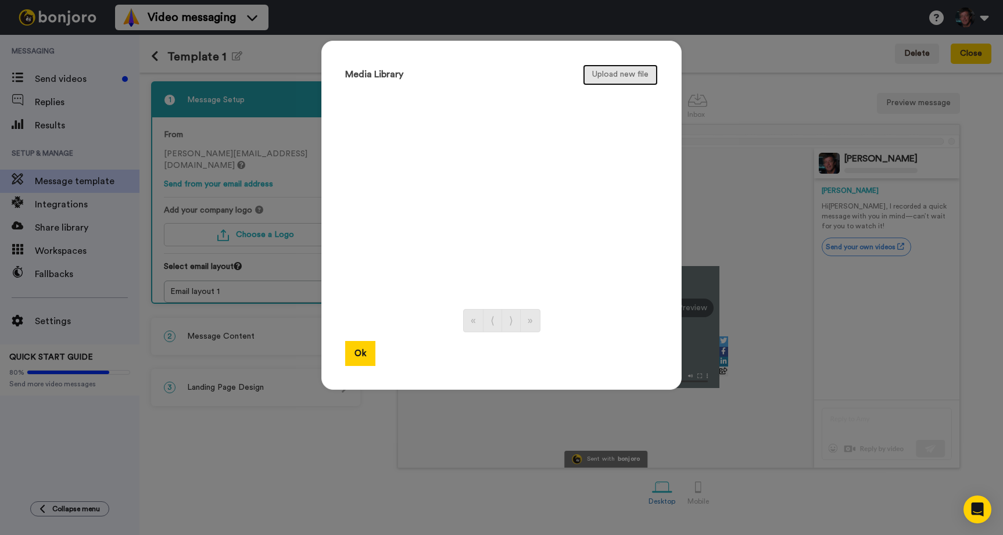
click at [614, 75] on button "Upload new file" at bounding box center [620, 75] width 75 height 21
click at [510, 133] on ul at bounding box center [501, 194] width 313 height 206
click at [630, 71] on button "Upload new file" at bounding box center [620, 75] width 75 height 21
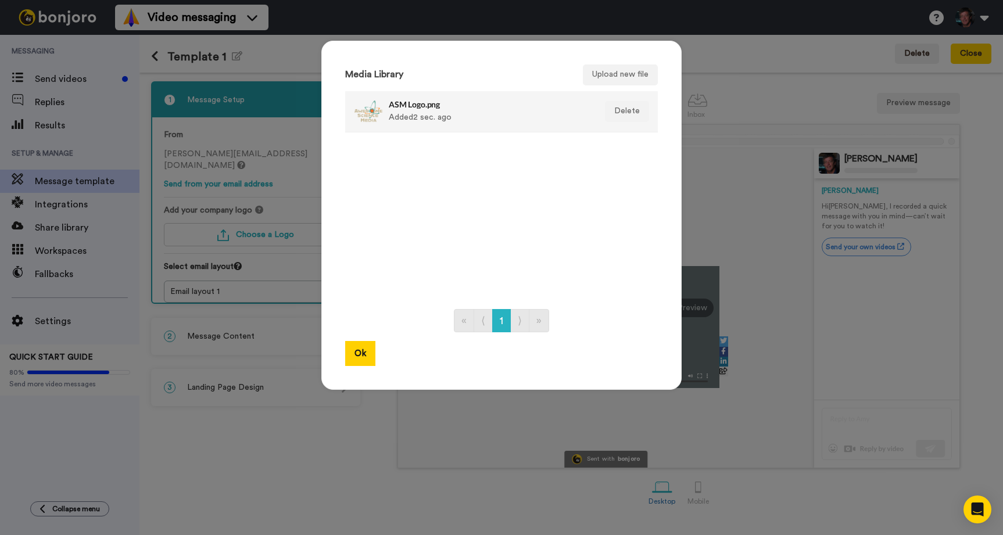
click at [365, 113] on div at bounding box center [368, 111] width 29 height 29
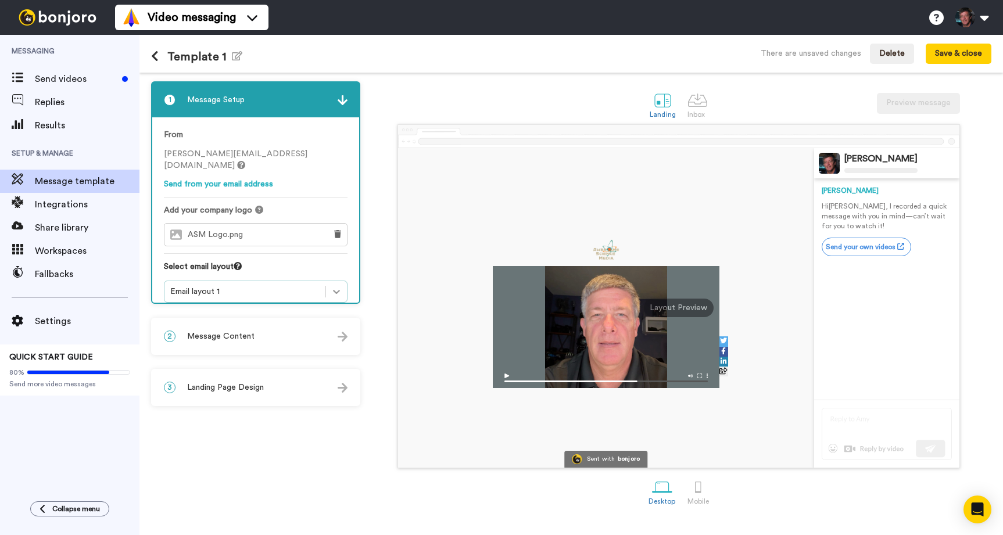
click at [338, 286] on icon at bounding box center [337, 292] width 12 height 12
click at [332, 261] on div "Select email layout" at bounding box center [256, 271] width 184 height 20
click at [273, 331] on div "2 Message Content" at bounding box center [255, 336] width 207 height 35
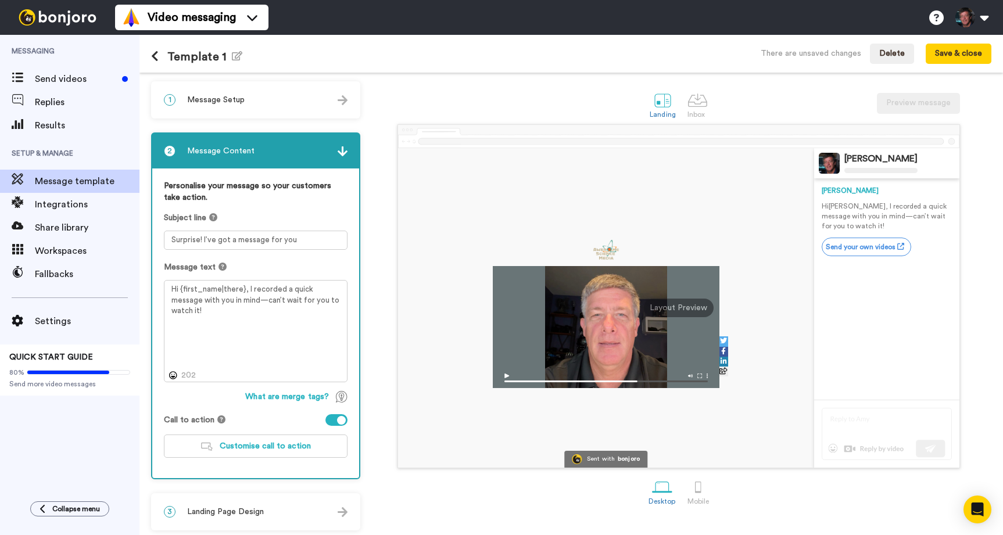
scroll to position [4, 0]
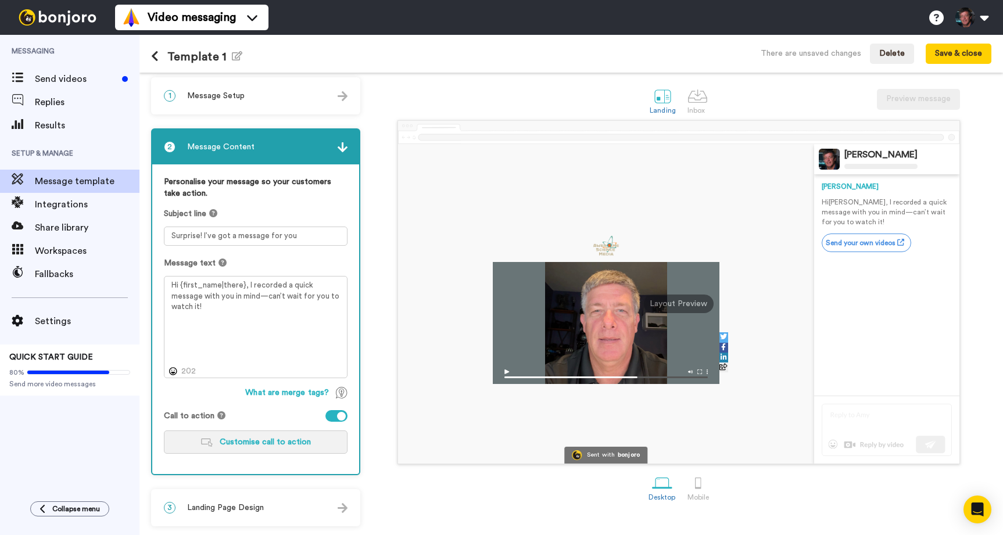
click at [273, 441] on span "Customise call to action" at bounding box center [265, 442] width 91 height 8
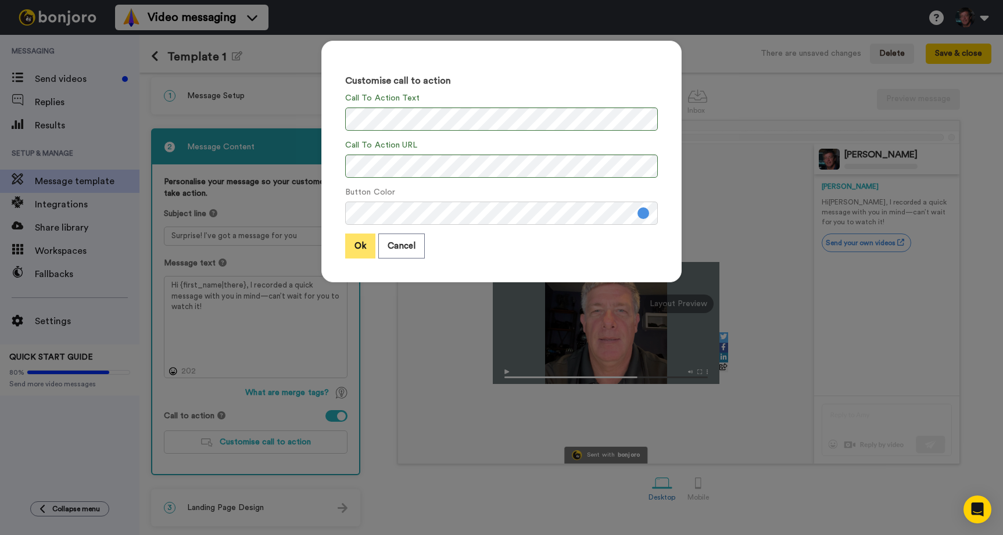
click at [363, 243] on button "Ok" at bounding box center [360, 246] width 30 height 25
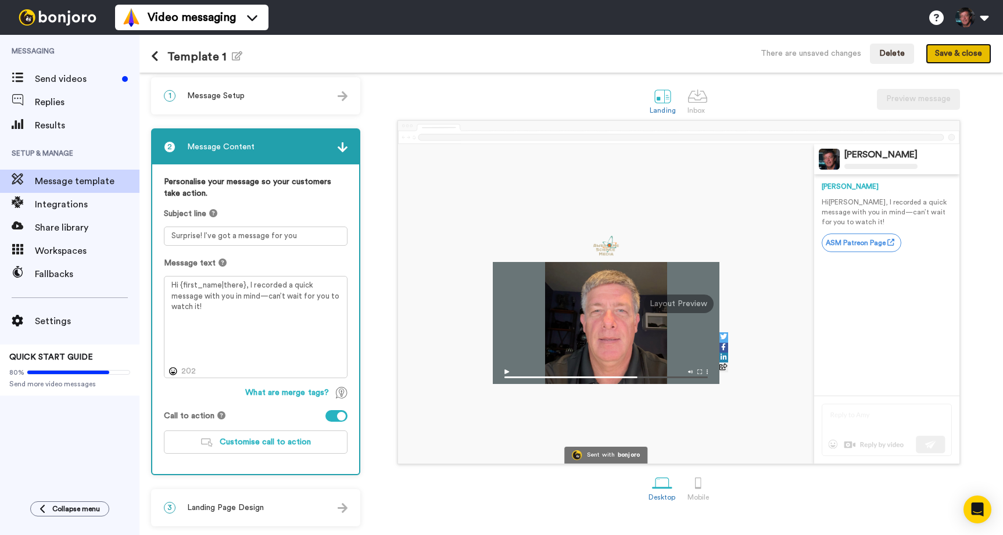
click at [958, 49] on button "Save & close" at bounding box center [959, 54] width 66 height 21
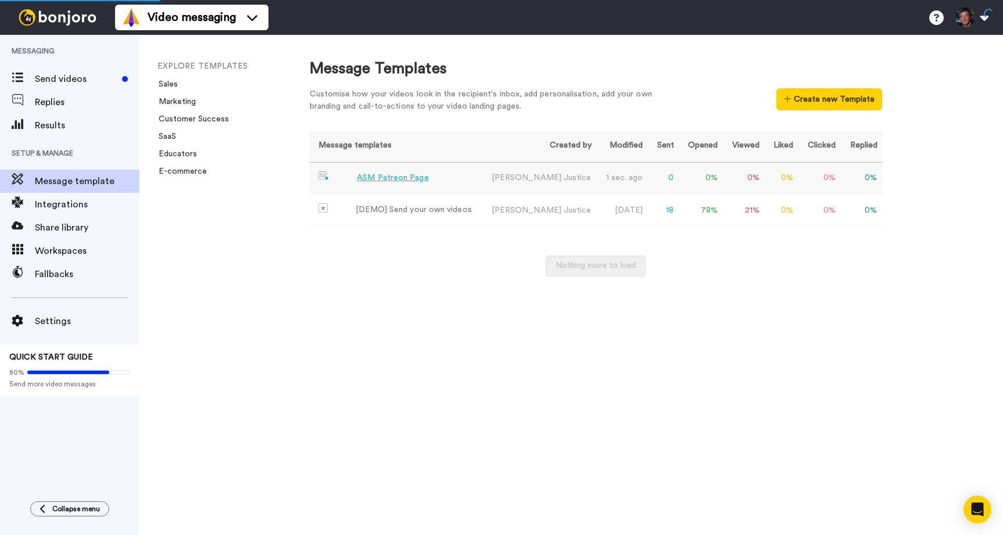
click at [404, 179] on div "ASM Patreon Page" at bounding box center [393, 178] width 72 height 12
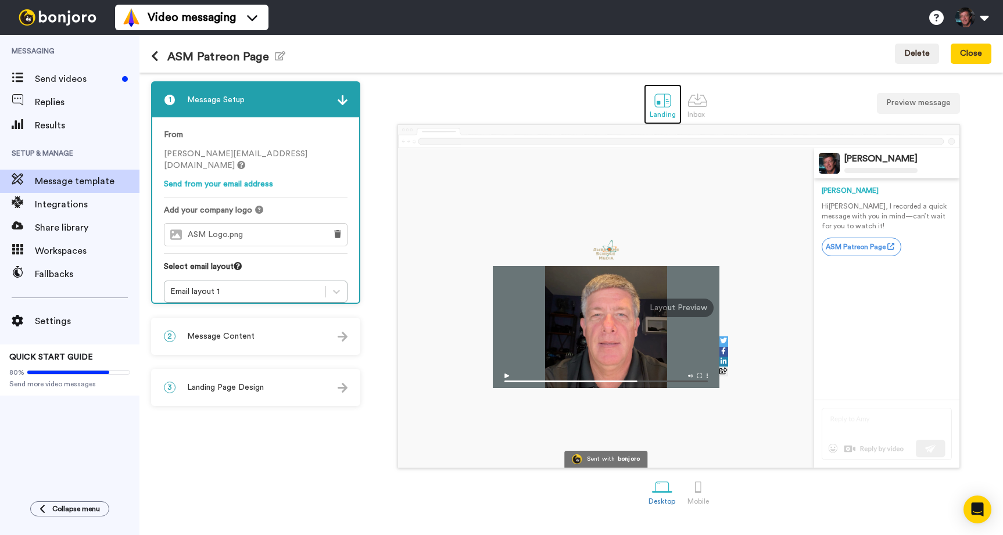
click at [664, 98] on div at bounding box center [663, 100] width 20 height 20
click at [727, 349] on div at bounding box center [724, 352] width 9 height 10
click at [725, 365] on icon at bounding box center [724, 361] width 6 height 7
click at [251, 386] on span "Landing Page Design" at bounding box center [225, 388] width 77 height 12
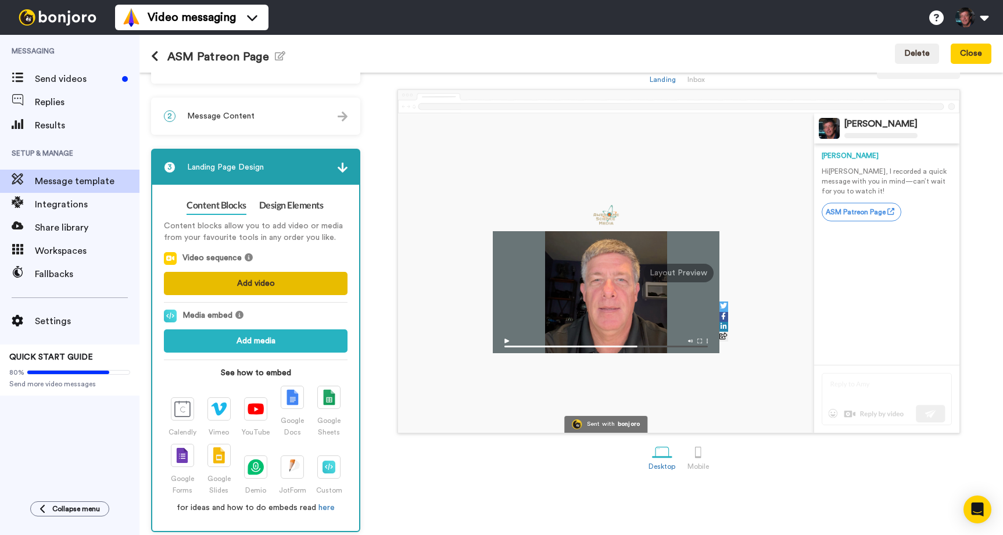
scroll to position [41, 0]
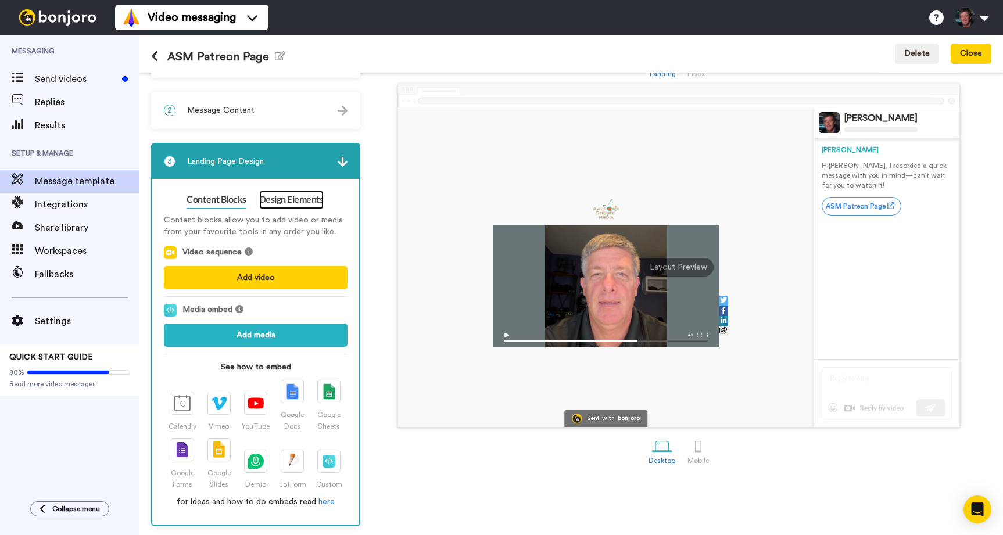
click at [288, 197] on link "Design Elements" at bounding box center [291, 200] width 65 height 19
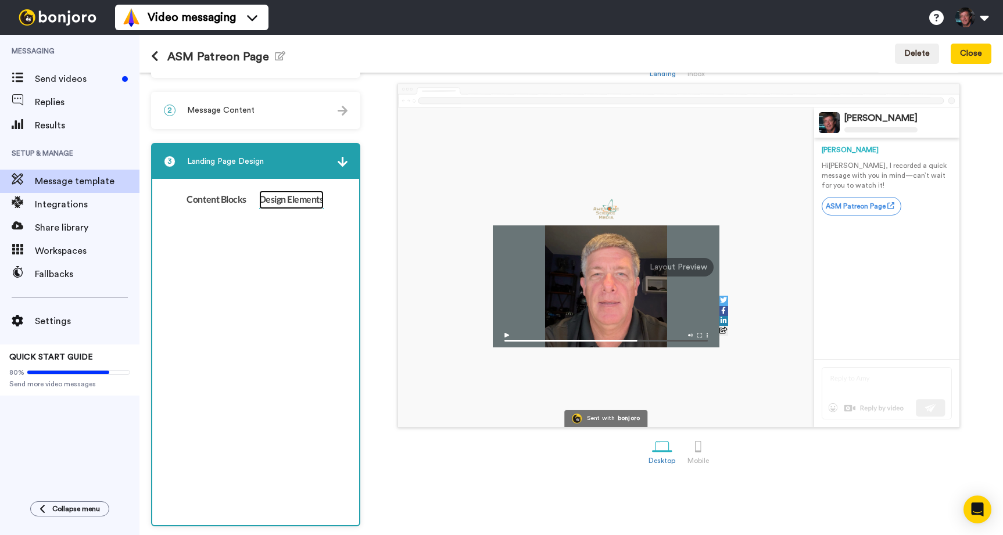
scroll to position [0, 0]
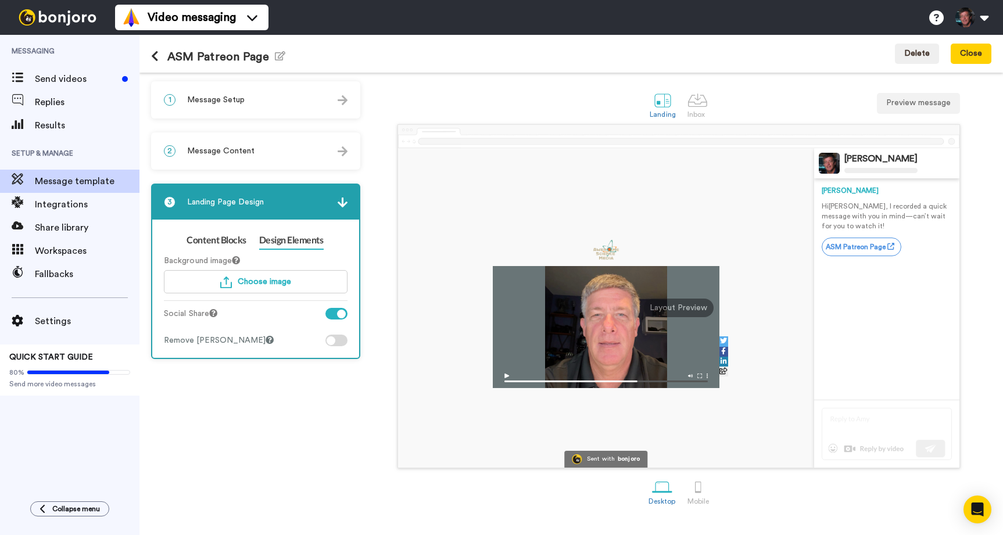
click at [201, 315] on label "Social Share" at bounding box center [190, 314] width 53 height 12
click at [216, 315] on icon at bounding box center [213, 313] width 8 height 8
click at [190, 308] on div "Background image Choose image Social Share Remove [PERSON_NAME]" at bounding box center [256, 297] width 184 height 97
click at [215, 246] on link "Content Blocks" at bounding box center [216, 240] width 59 height 19
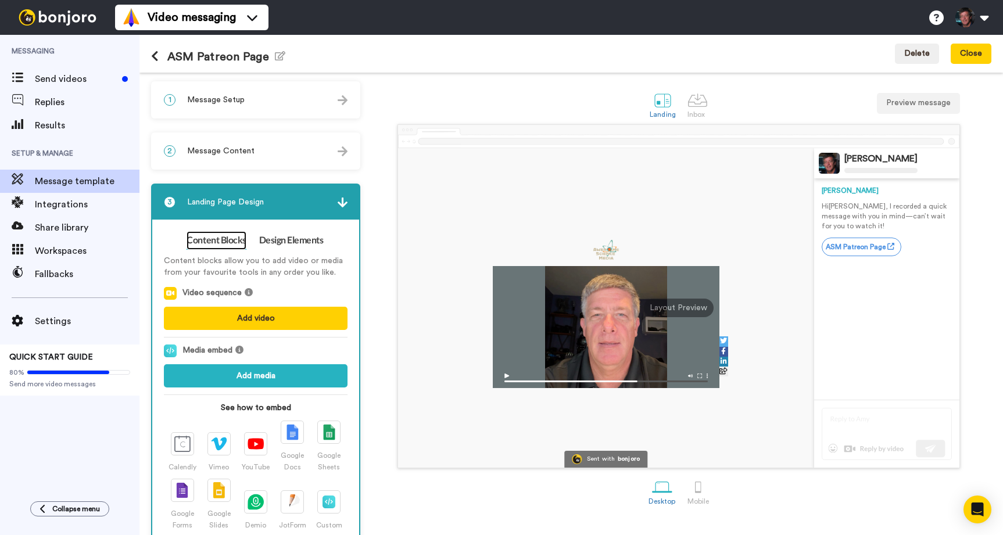
scroll to position [41, 0]
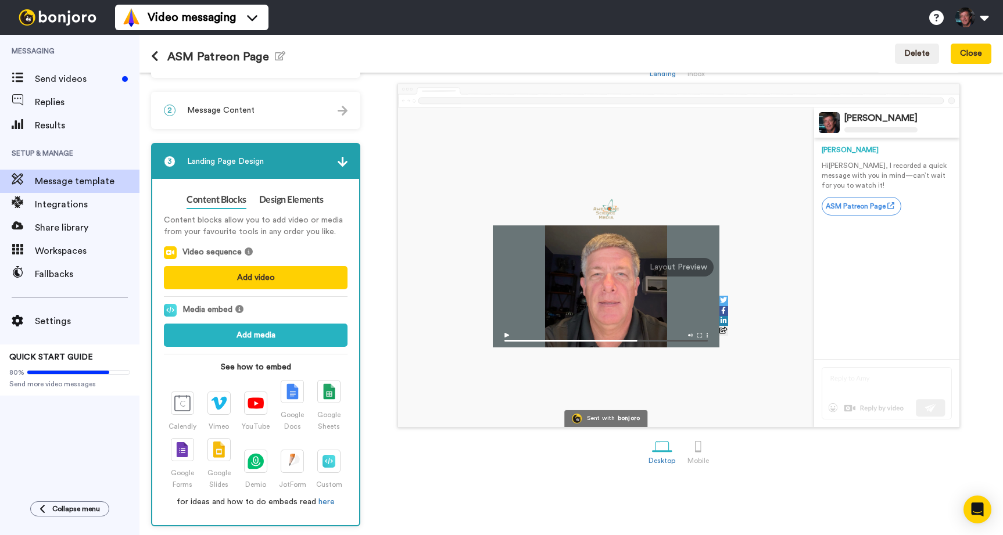
click at [342, 158] on img at bounding box center [343, 162] width 10 height 10
click at [342, 160] on img at bounding box center [343, 162] width 10 height 10
click at [341, 157] on img at bounding box center [343, 162] width 10 height 10
click at [341, 165] on img at bounding box center [343, 162] width 10 height 10
